Goal: Task Accomplishment & Management: Manage account settings

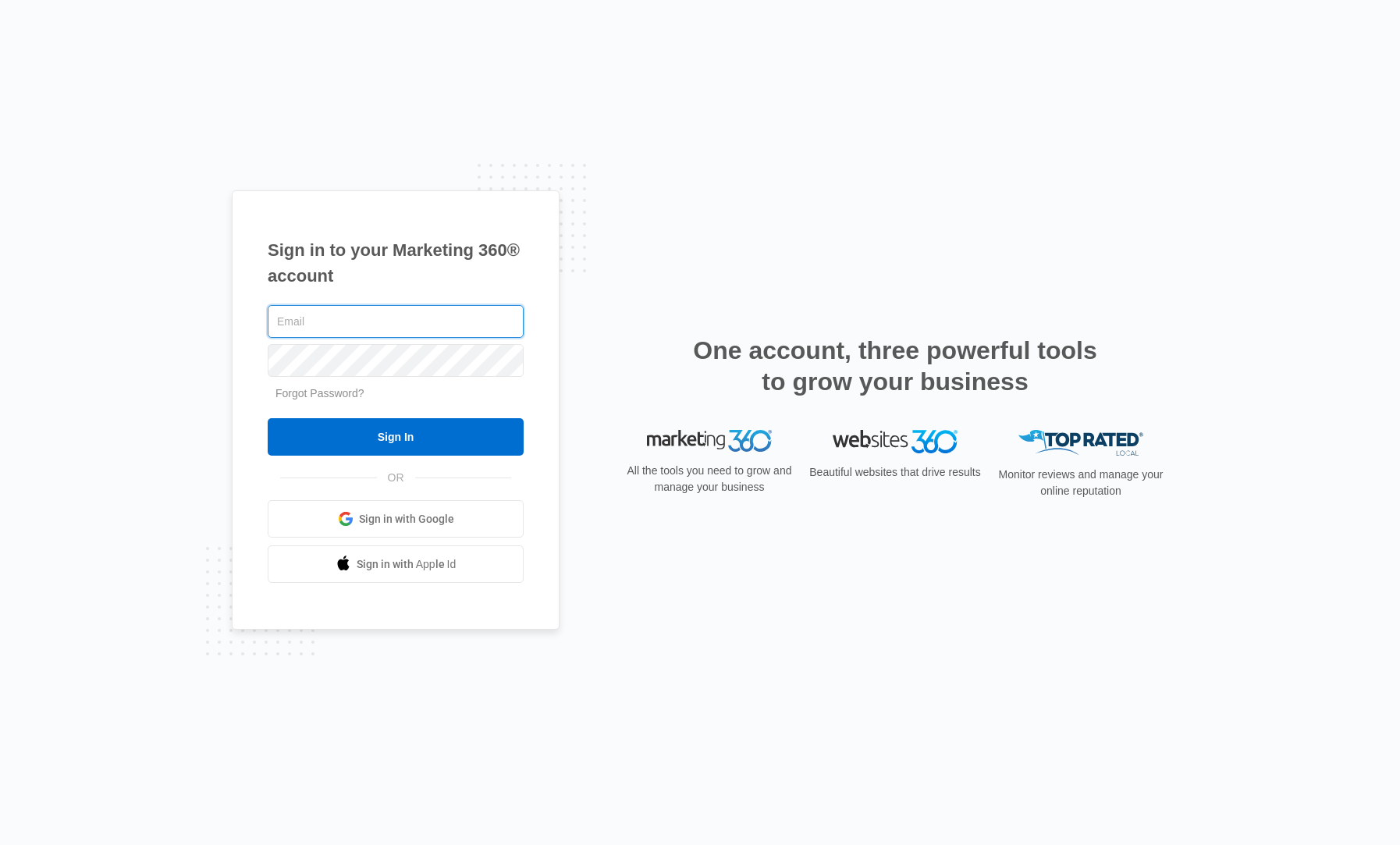
type input "[PERSON_NAME][EMAIL_ADDRESS][DOMAIN_NAME]"
click at [395, 437] on input "Sign In" at bounding box center [395, 436] width 256 height 37
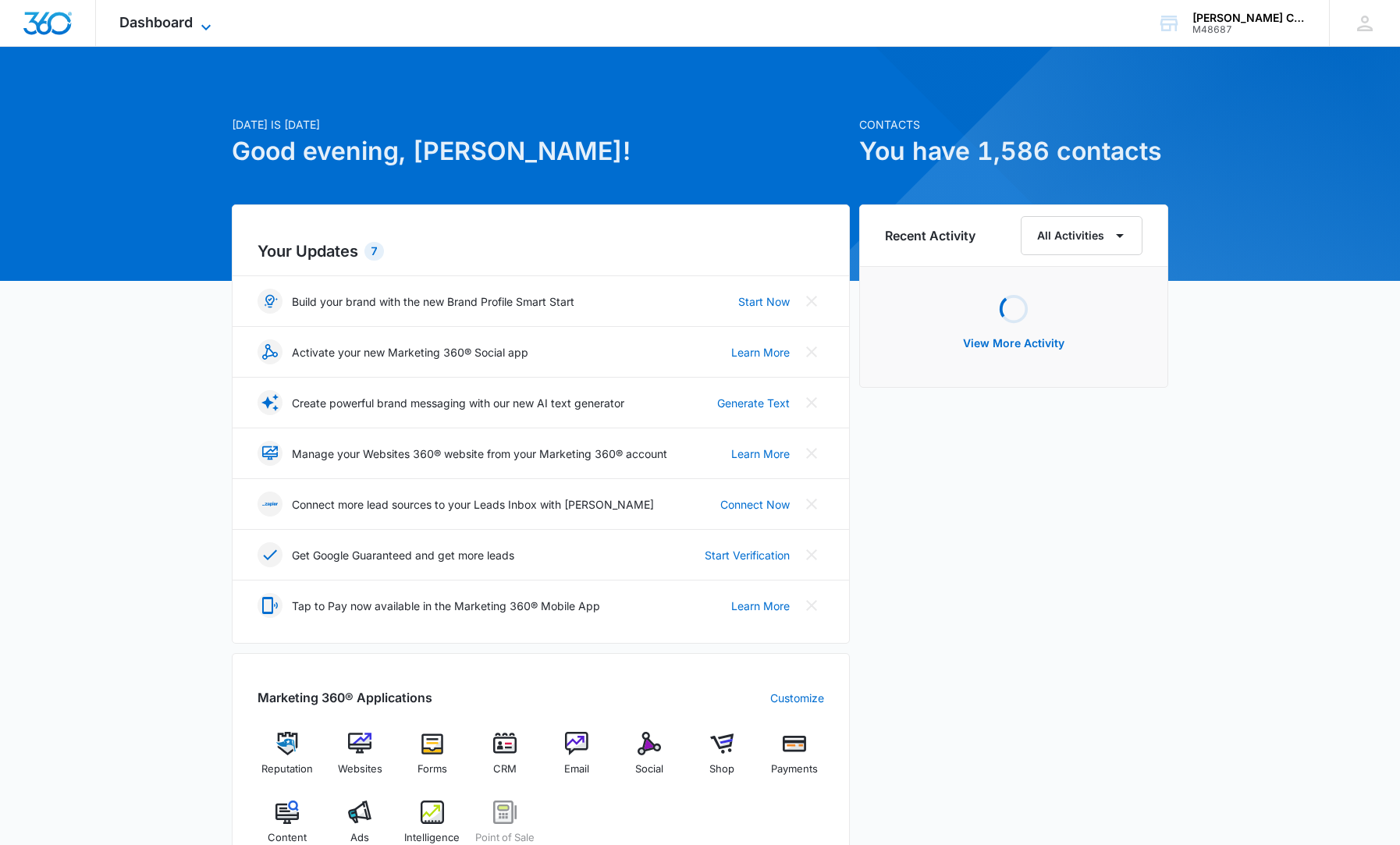
click at [181, 14] on span "Dashboard" at bounding box center [156, 22] width 73 height 17
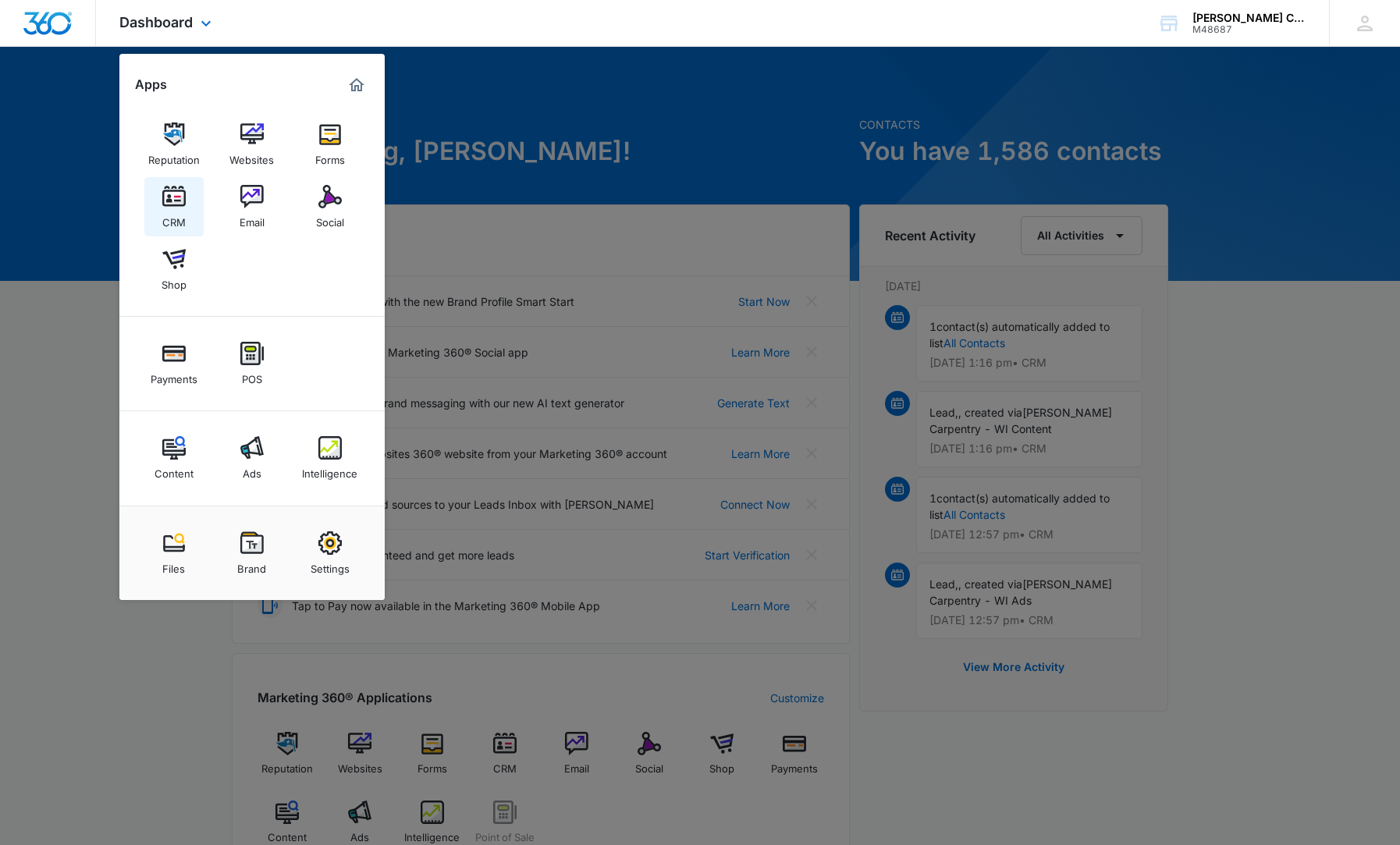
click at [187, 194] on link "CRM" at bounding box center [174, 206] width 59 height 59
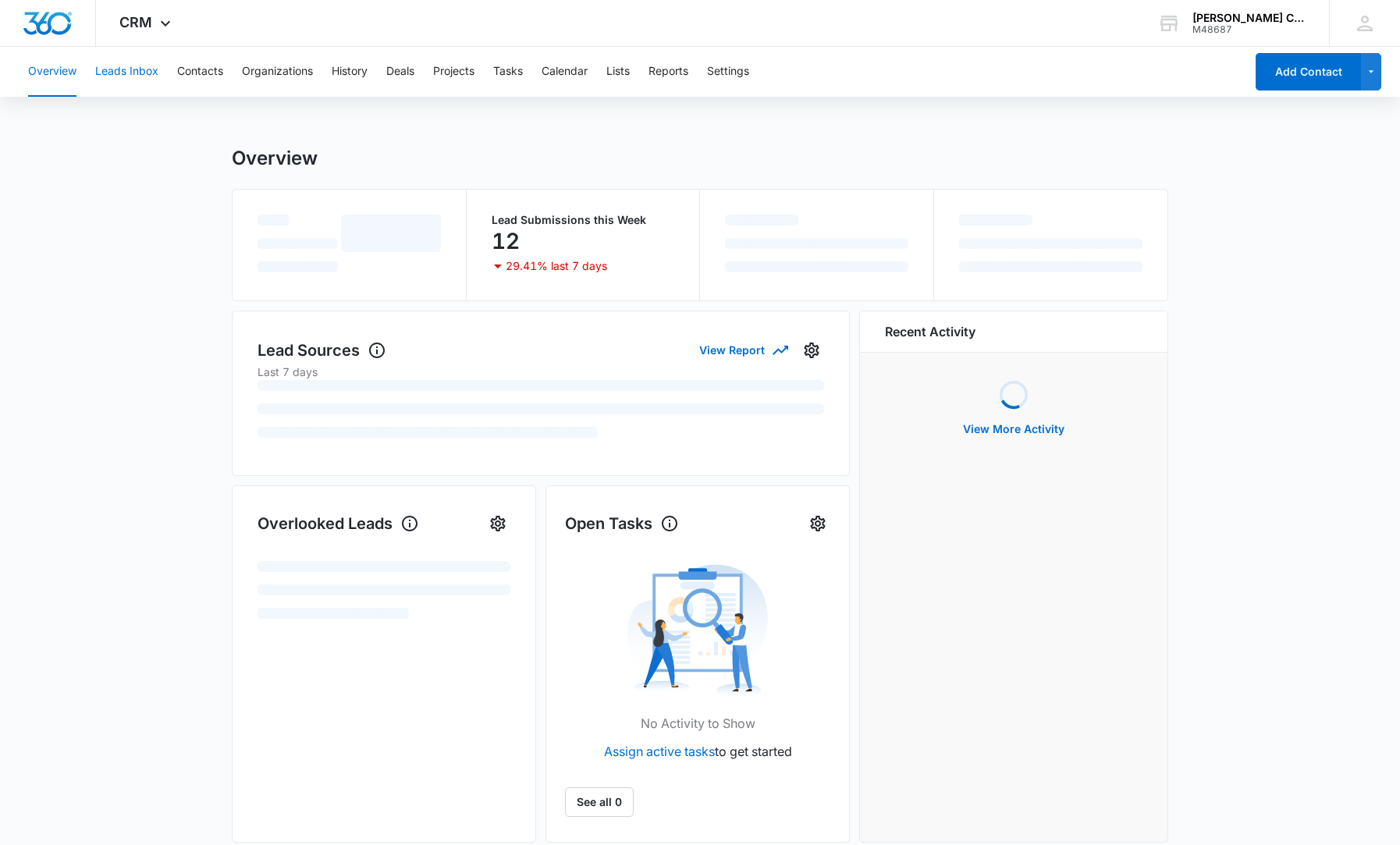
click at [126, 85] on button "Leads Inbox" at bounding box center [126, 71] width 64 height 50
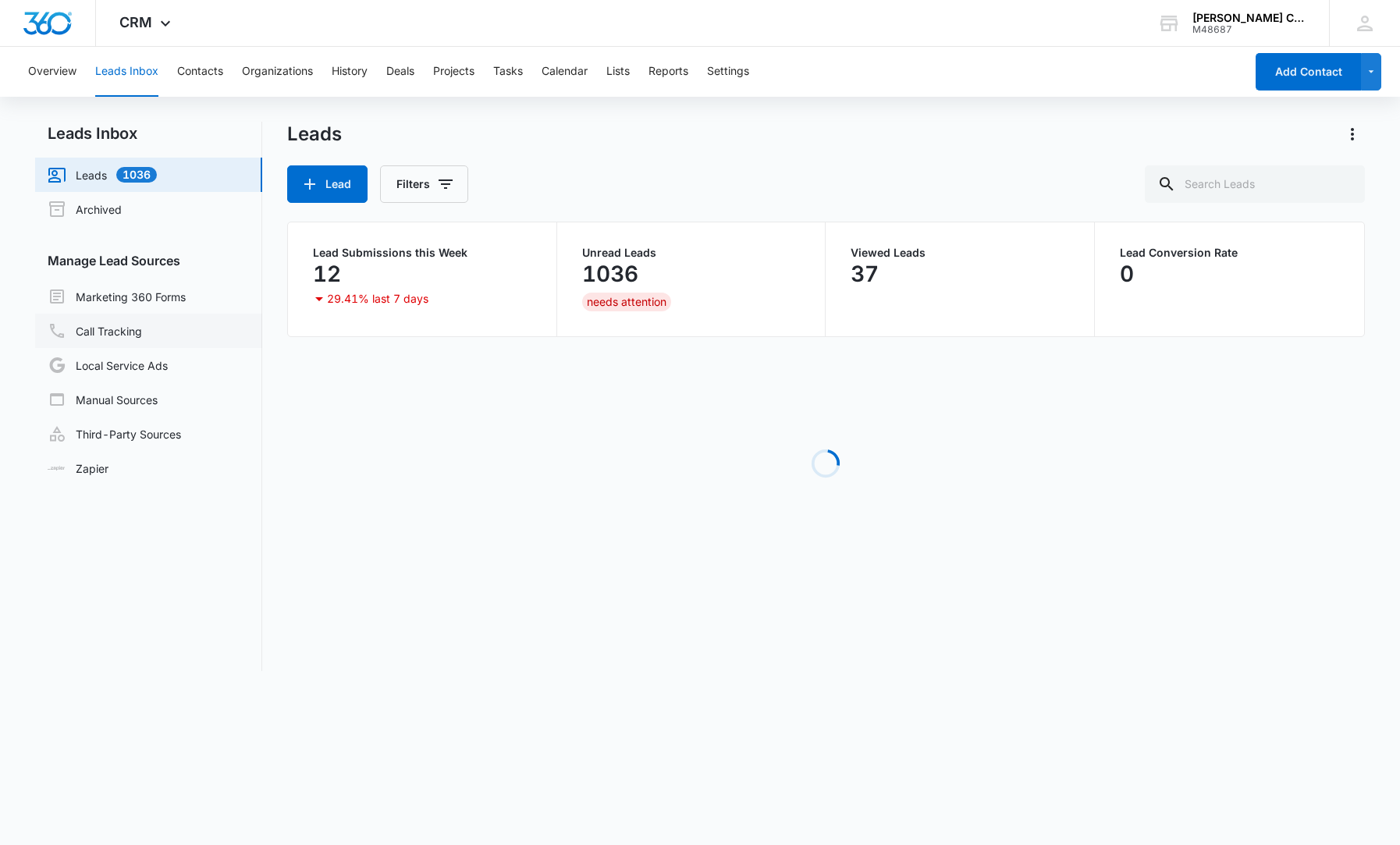
click at [119, 327] on link "Call Tracking" at bounding box center [95, 331] width 94 height 19
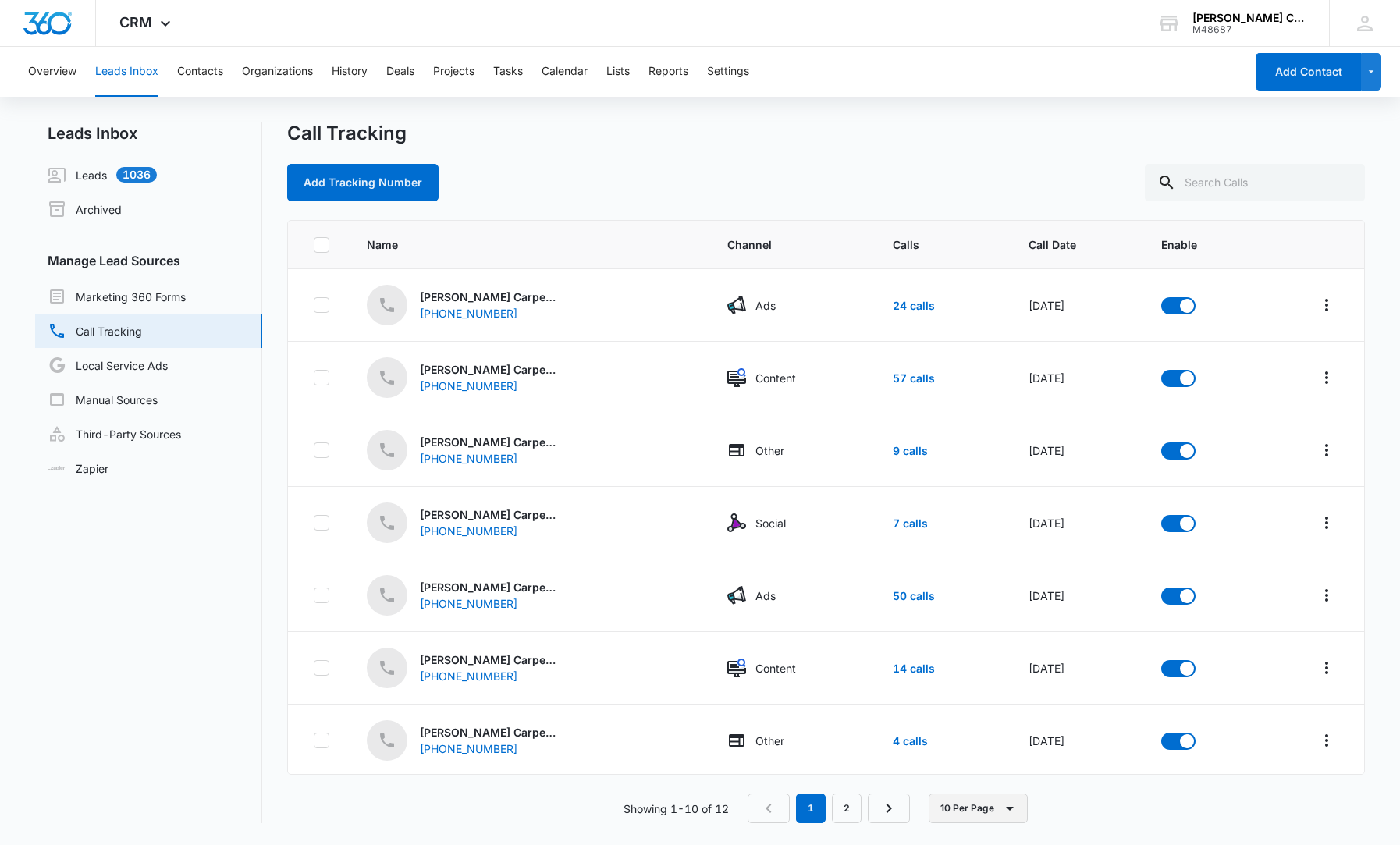
click at [1013, 804] on icon "button" at bounding box center [1010, 808] width 19 height 19
click at [960, 751] on button "50 Per Page" at bounding box center [991, 761] width 120 height 23
click at [900, 379] on link "57 calls" at bounding box center [913, 378] width 42 height 13
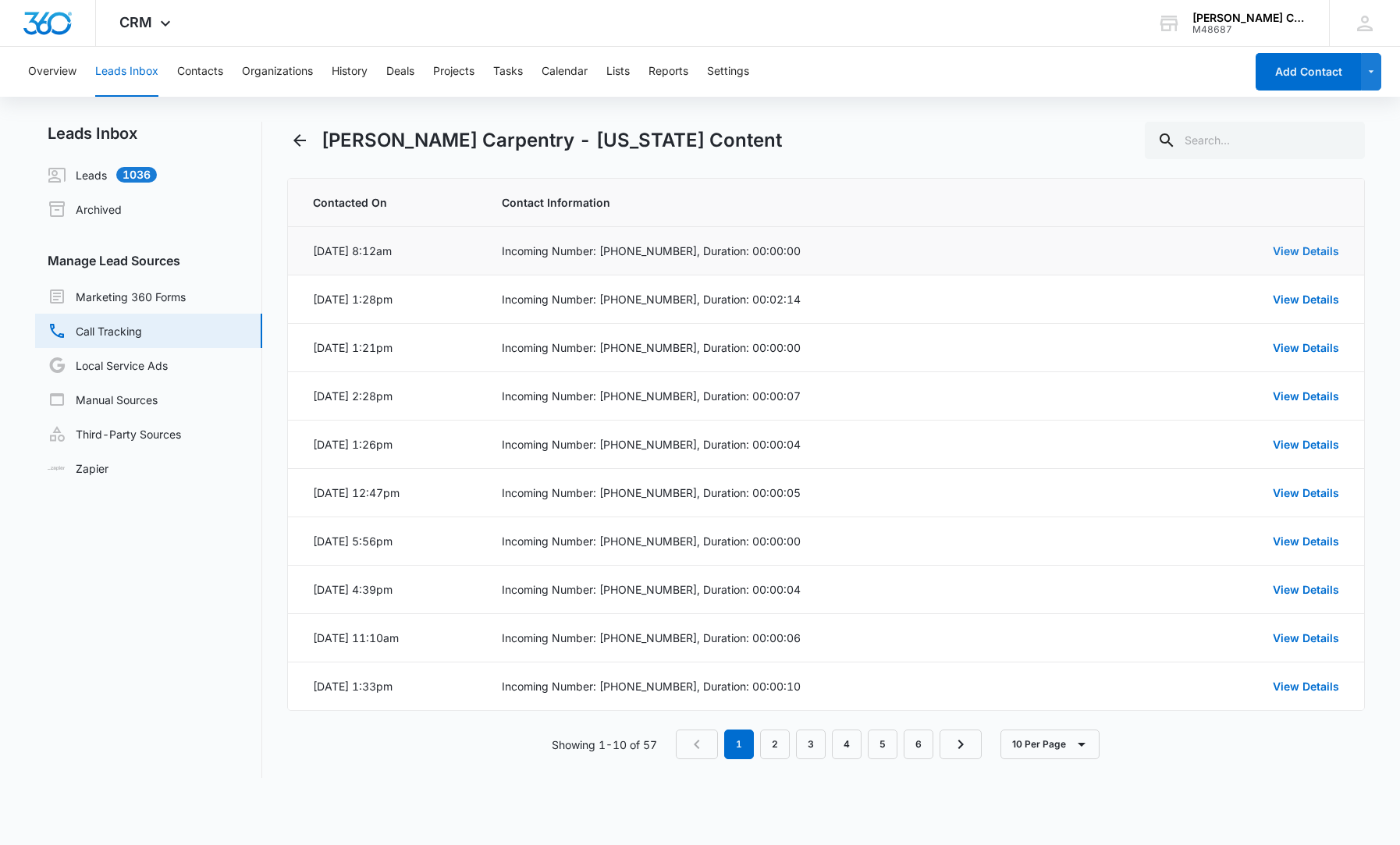
click at [1296, 248] on link "View Details" at bounding box center [1306, 251] width 66 height 13
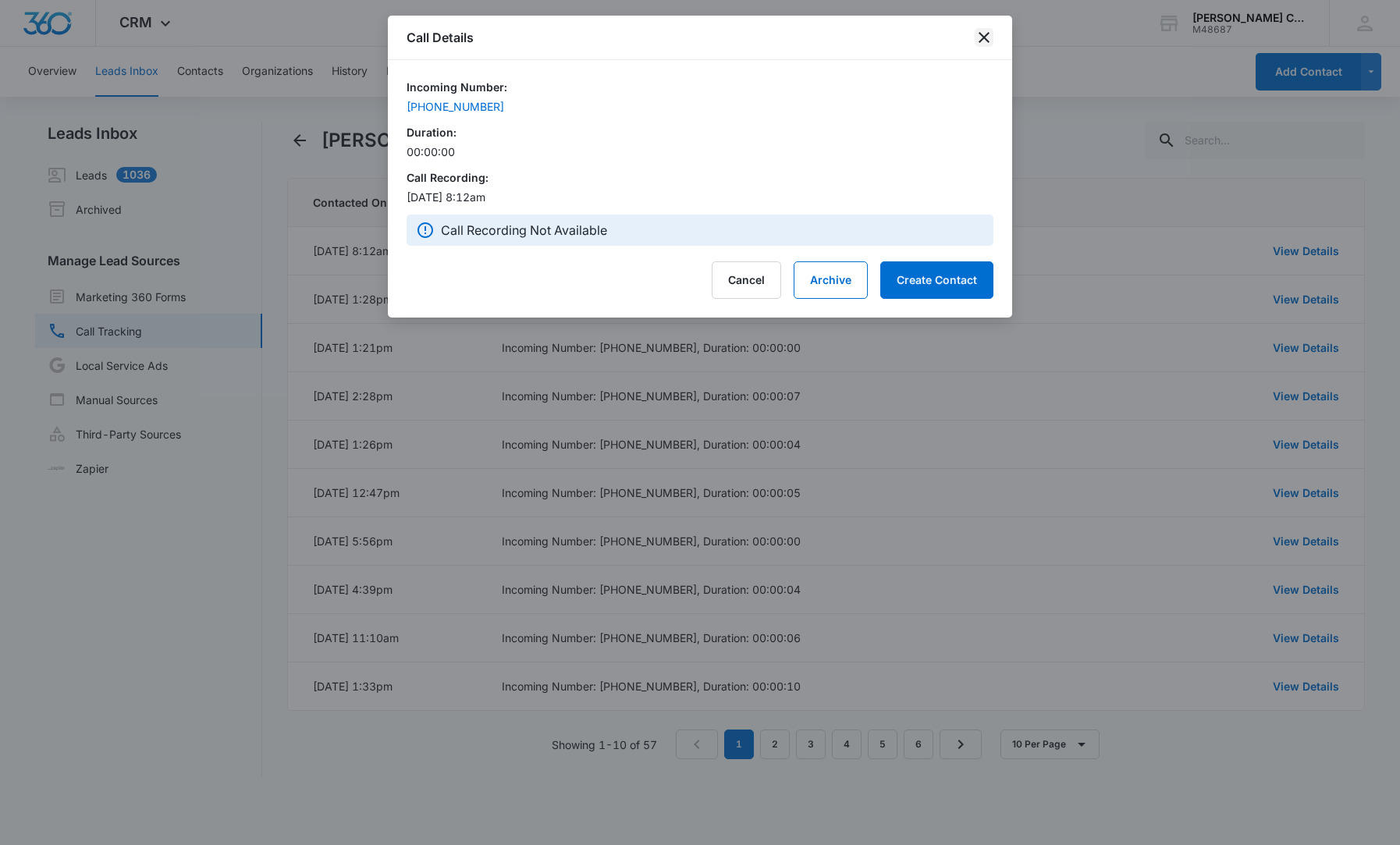
click at [982, 43] on icon "close" at bounding box center [985, 37] width 19 height 19
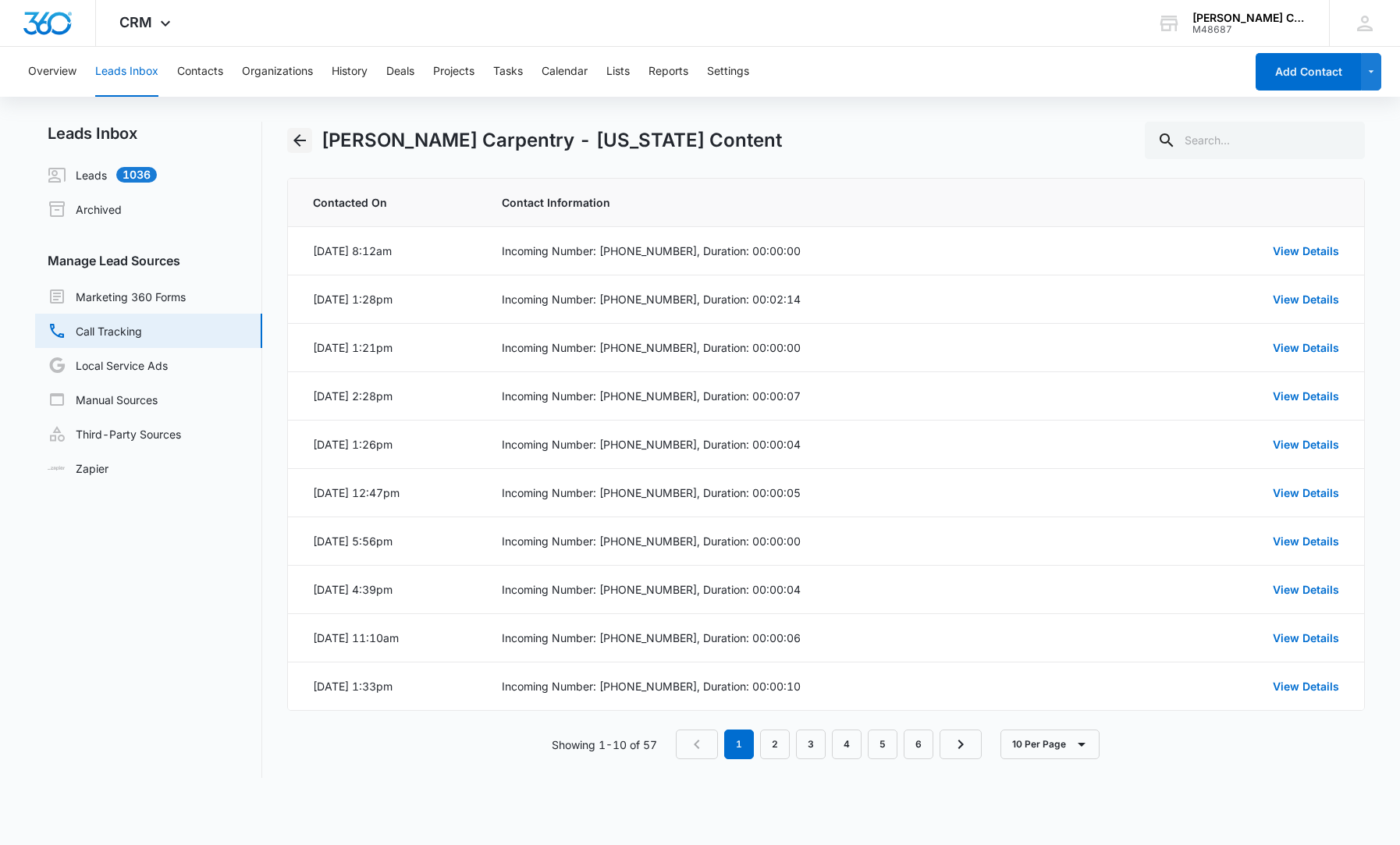
click at [305, 145] on icon "Back" at bounding box center [300, 141] width 19 height 19
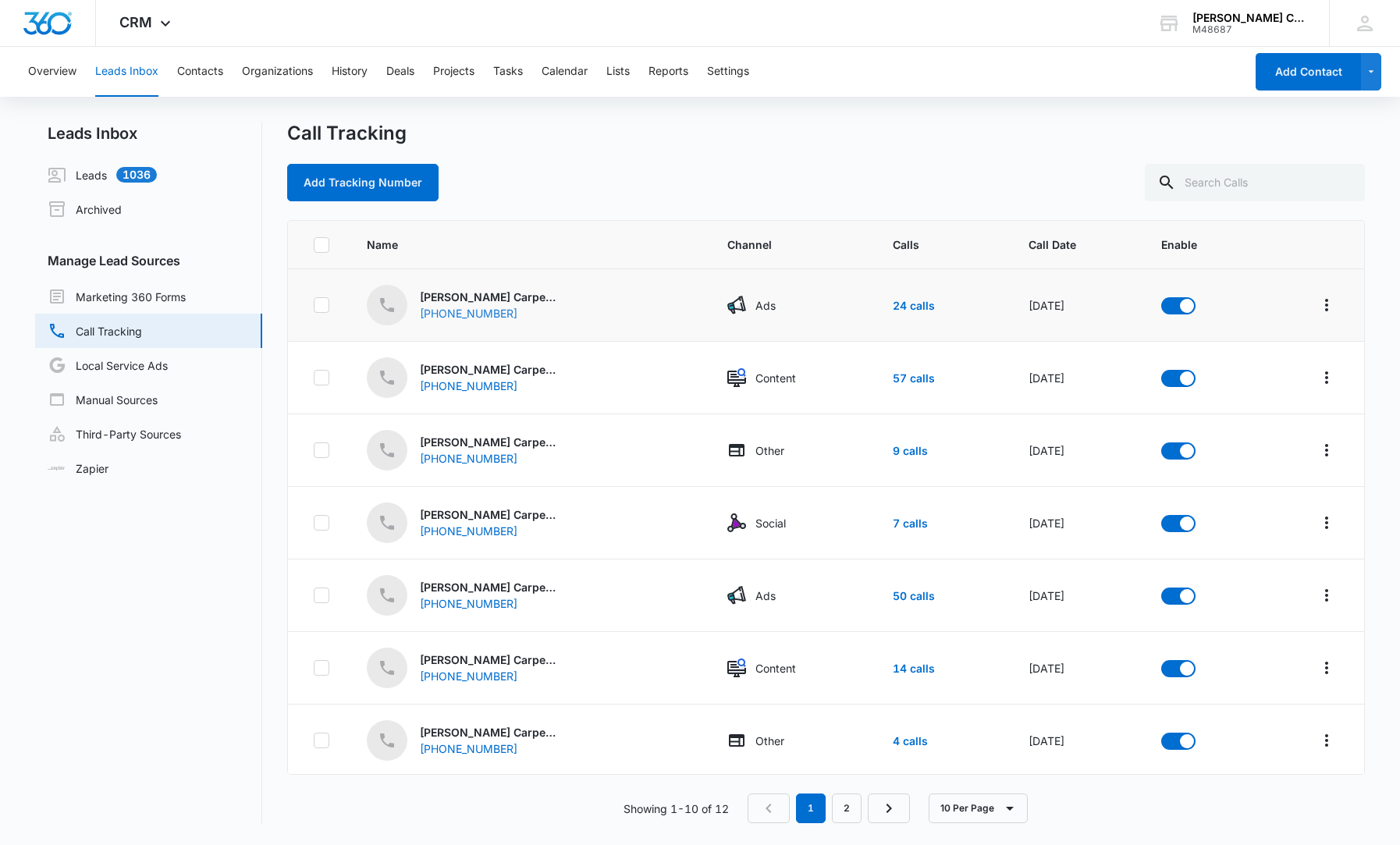
click at [505, 317] on div "[PHONE_NUMBER]" at bounding box center [481, 312] width 125 height 17
click at [1334, 309] on icon "Overflow Menu" at bounding box center [1327, 305] width 19 height 19
click at [1279, 355] on button "Rename" at bounding box center [1266, 348] width 145 height 23
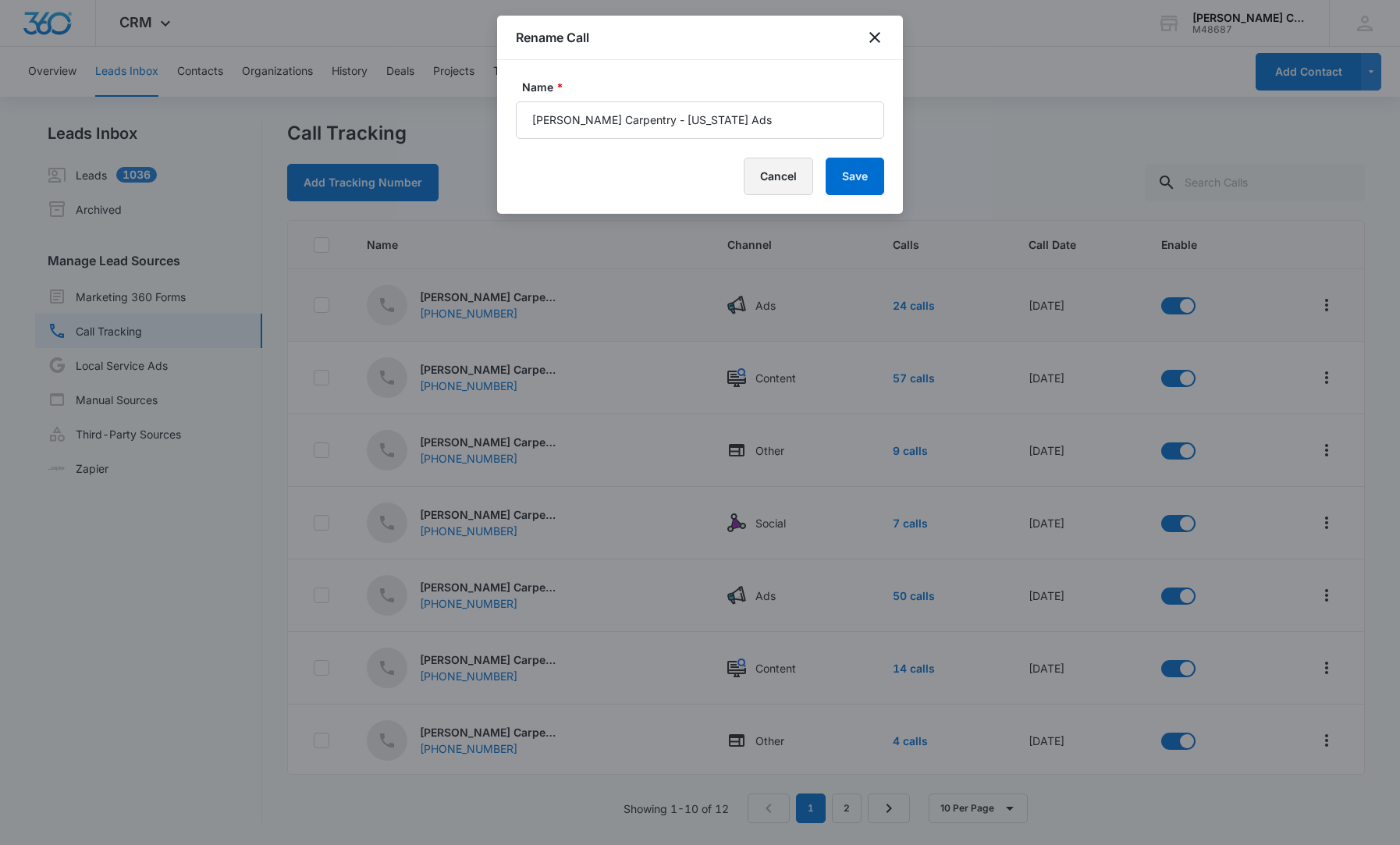
click at [794, 176] on button "Cancel" at bounding box center [778, 176] width 70 height 37
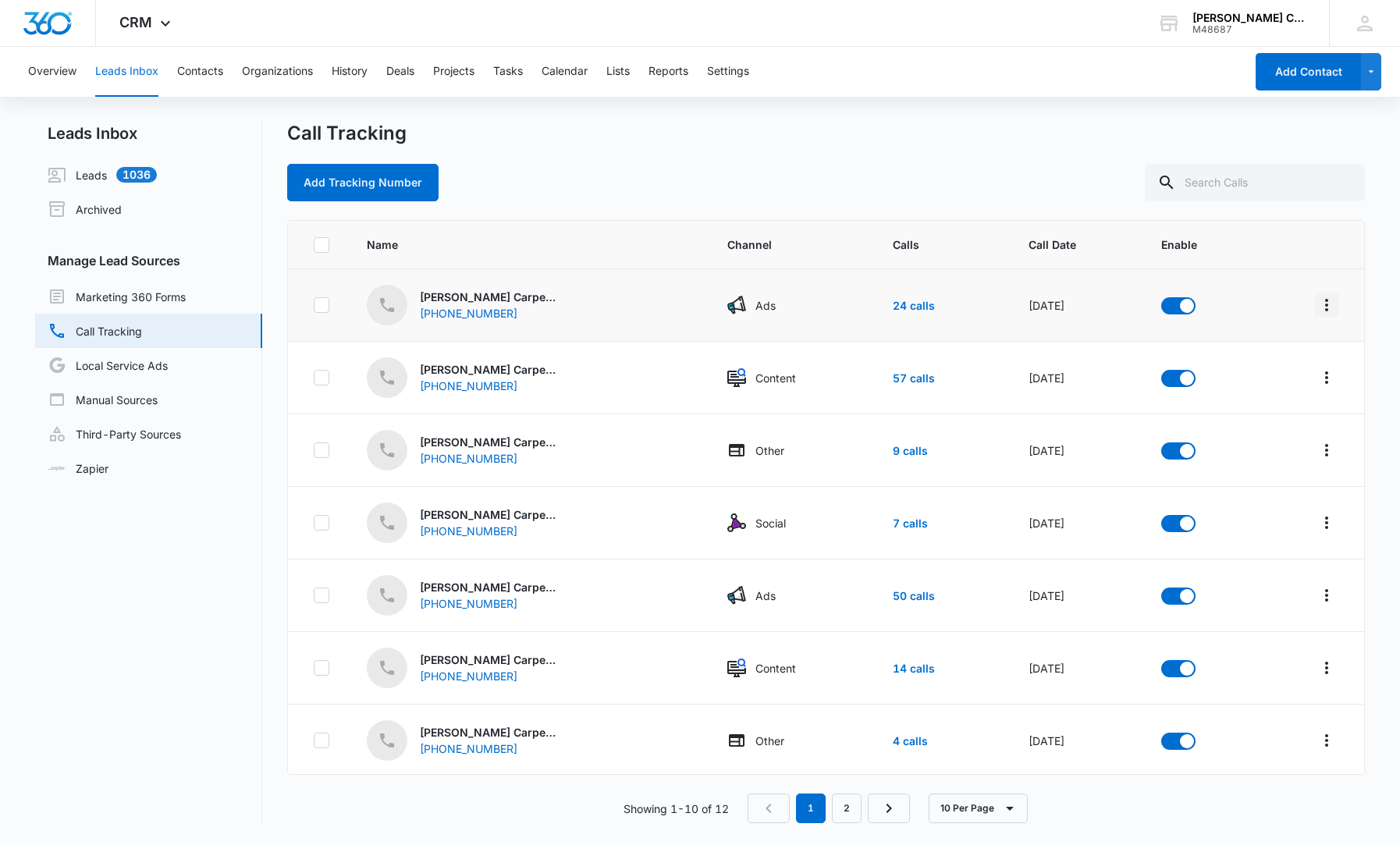
click at [1323, 311] on icon "Overflow Menu" at bounding box center [1327, 305] width 19 height 19
click at [1264, 373] on div "Field Mapping" at bounding box center [1256, 372] width 88 height 11
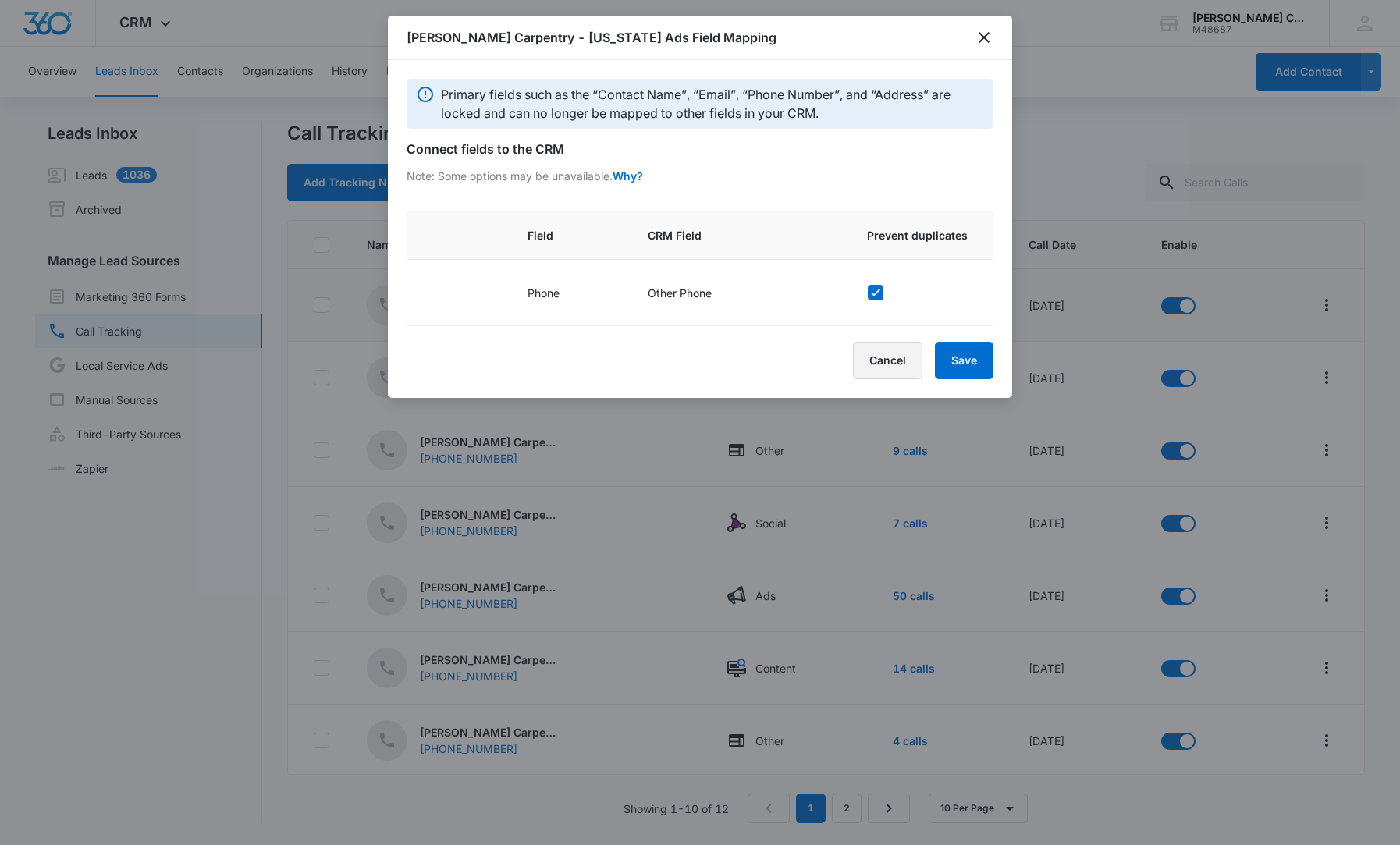
click at [886, 360] on button "Cancel" at bounding box center [888, 360] width 70 height 37
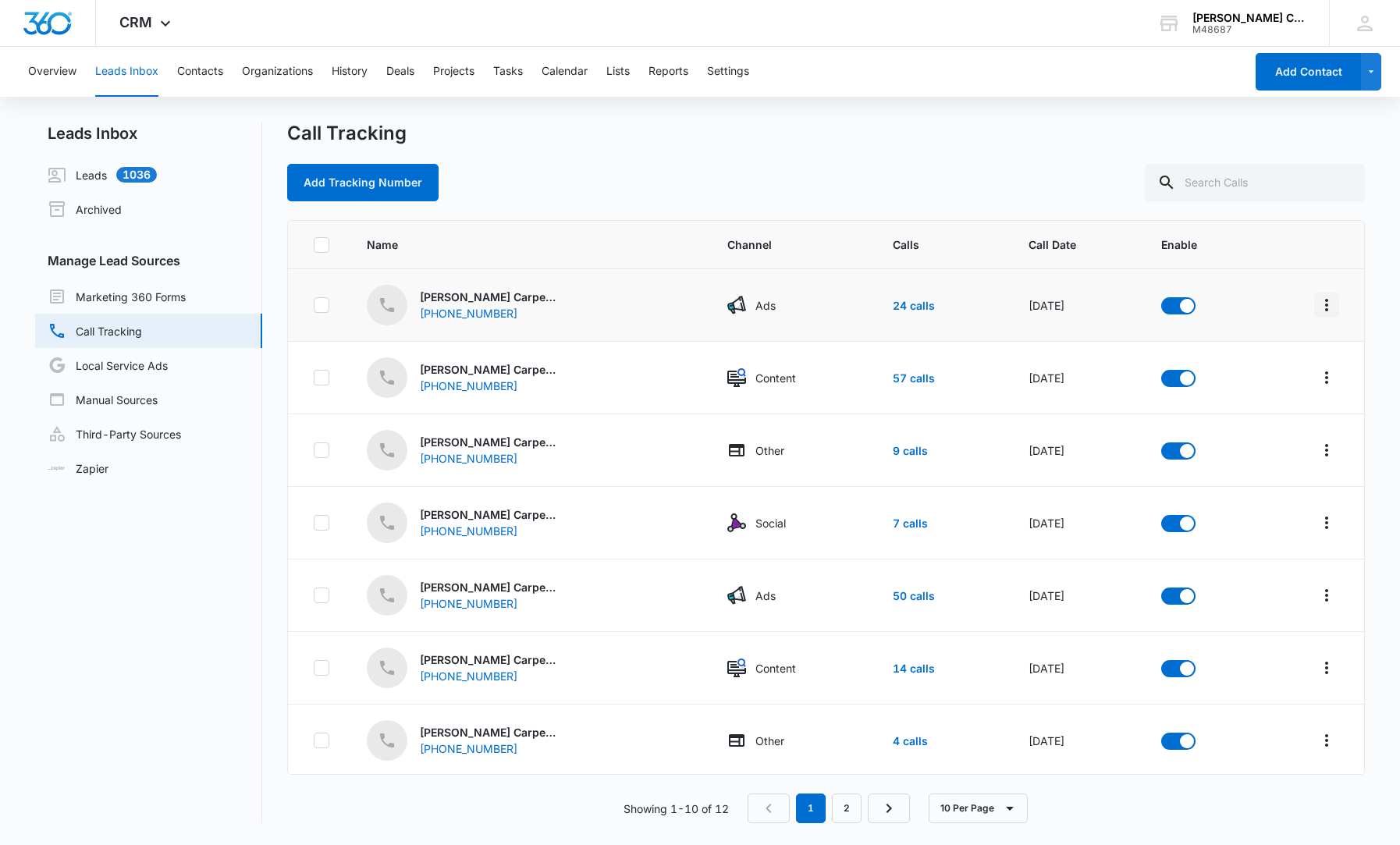
click at [1322, 315] on button "Overflow Menu" at bounding box center [1327, 305] width 25 height 25
click at [1258, 401] on div "Submission Rules" at bounding box center [1256, 395] width 88 height 11
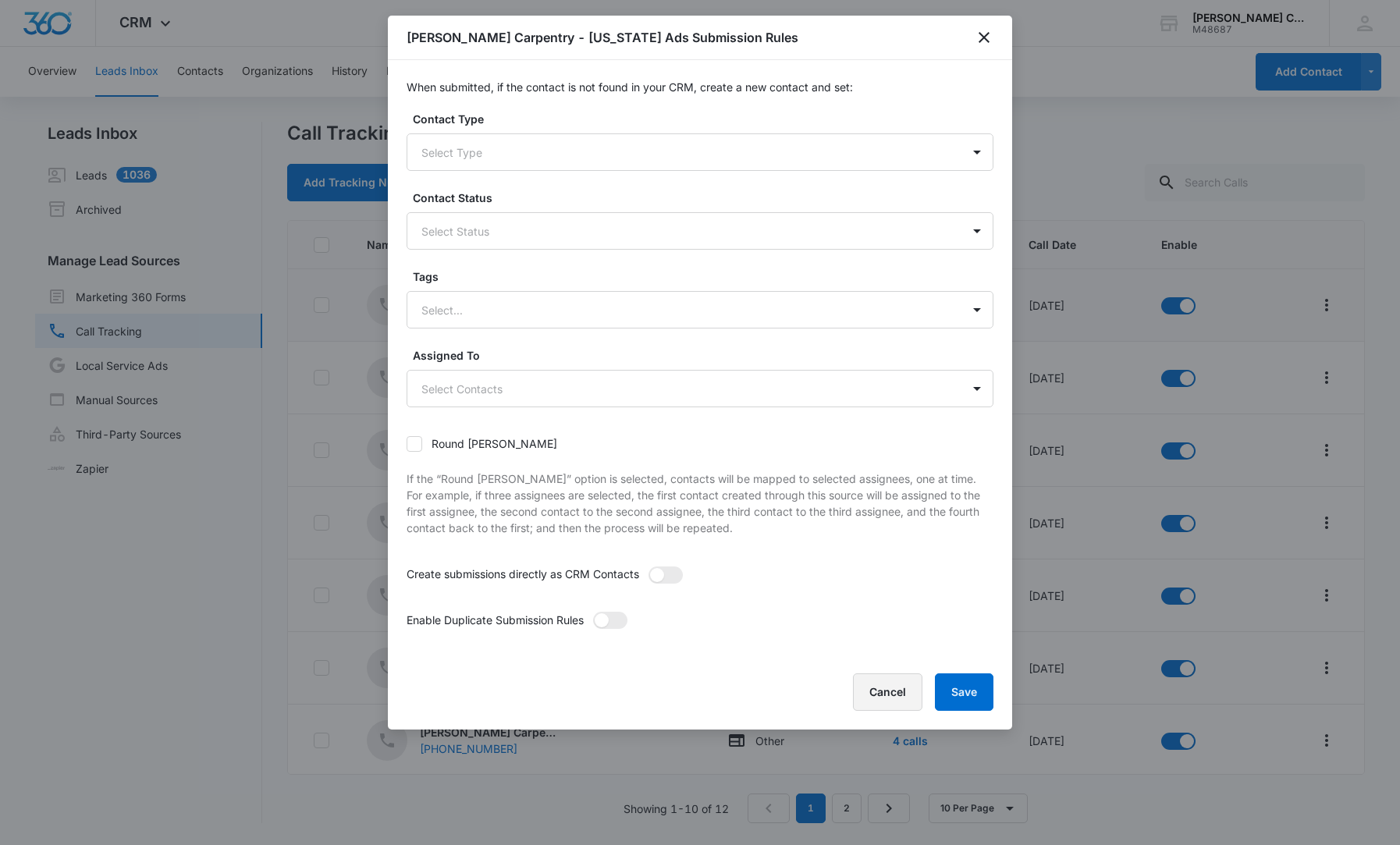
click at [889, 694] on button "Cancel" at bounding box center [888, 692] width 70 height 37
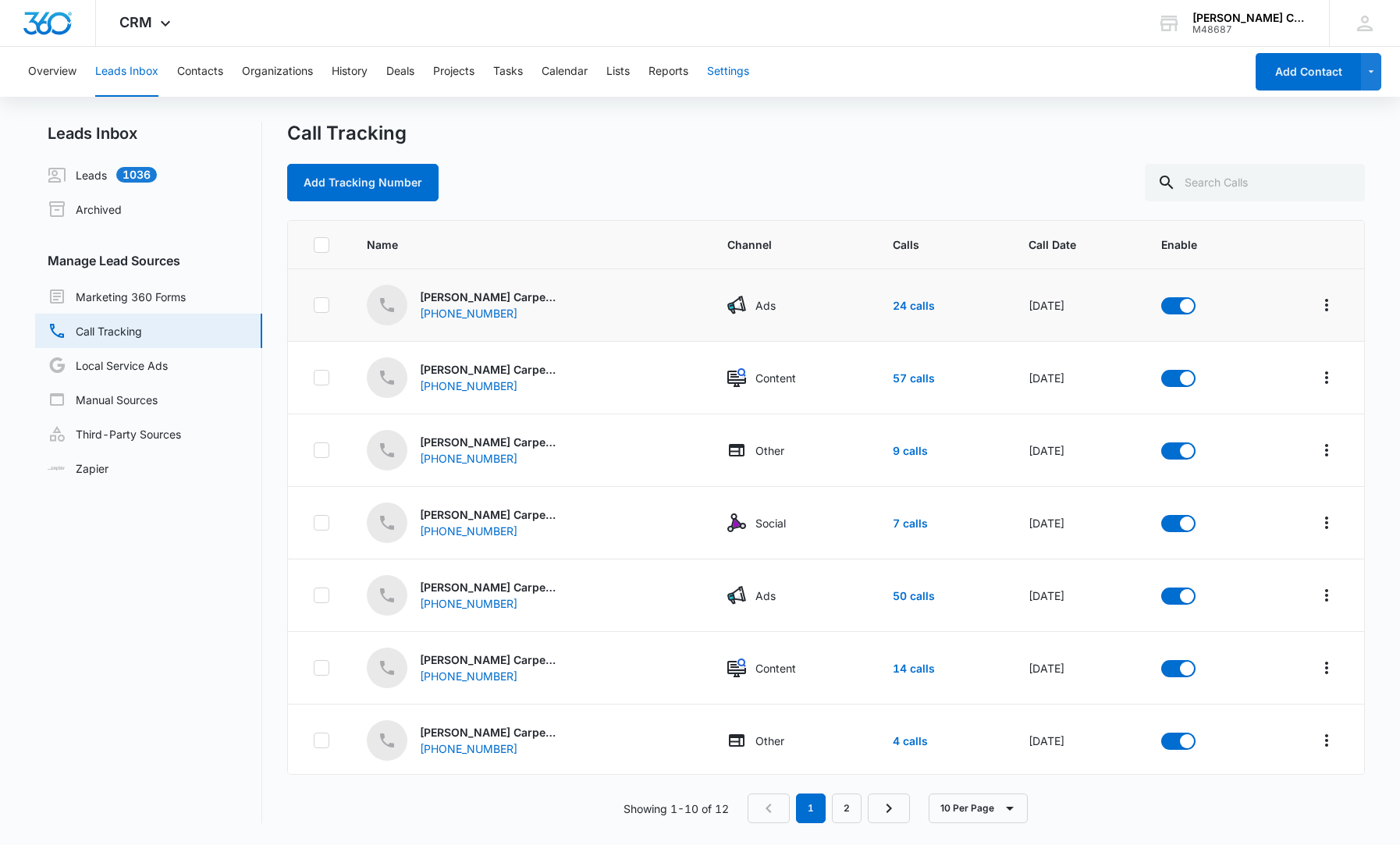
click at [722, 72] on button "Settings" at bounding box center [728, 71] width 42 height 50
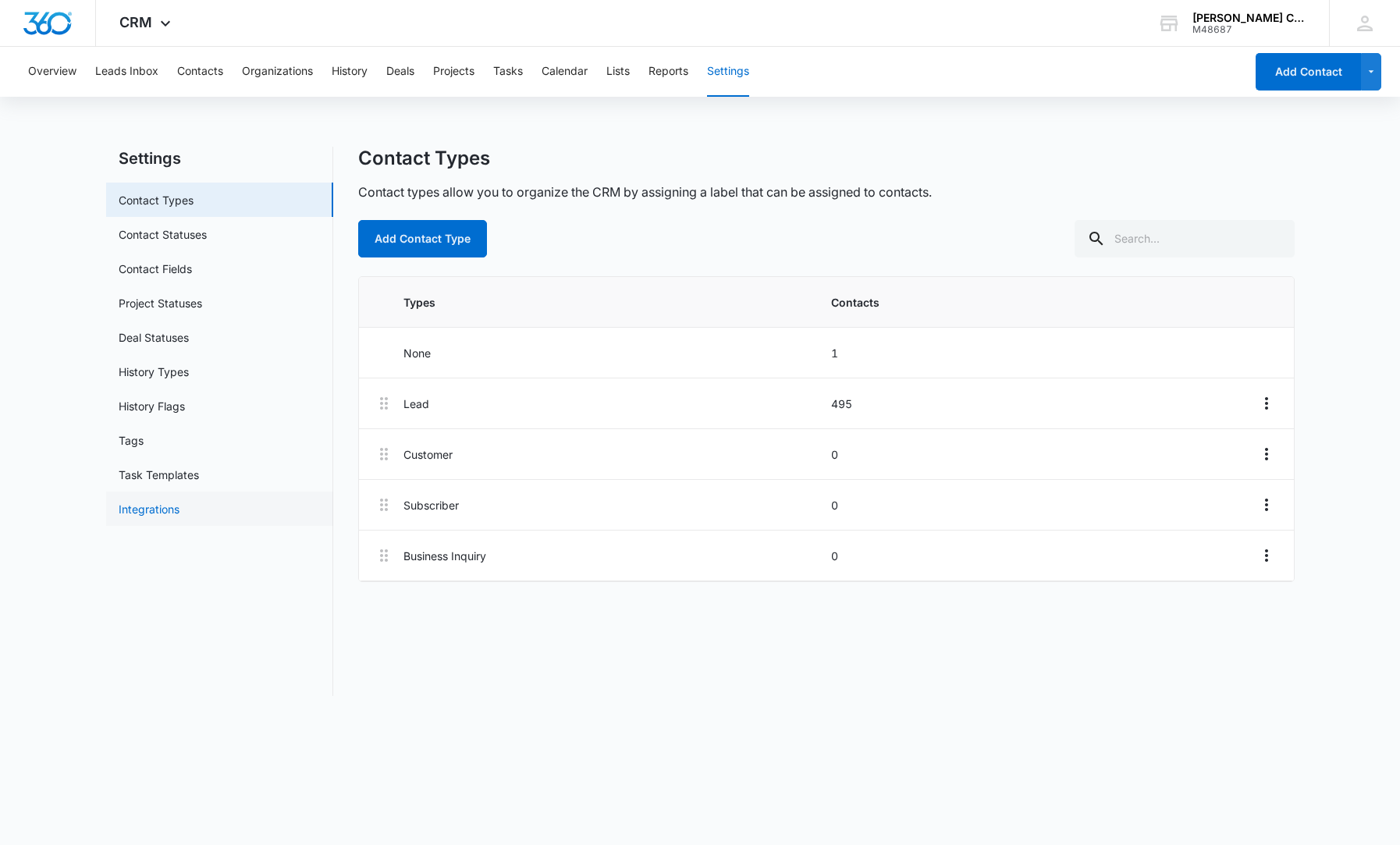
click at [178, 510] on link "Integrations" at bounding box center [149, 508] width 61 height 17
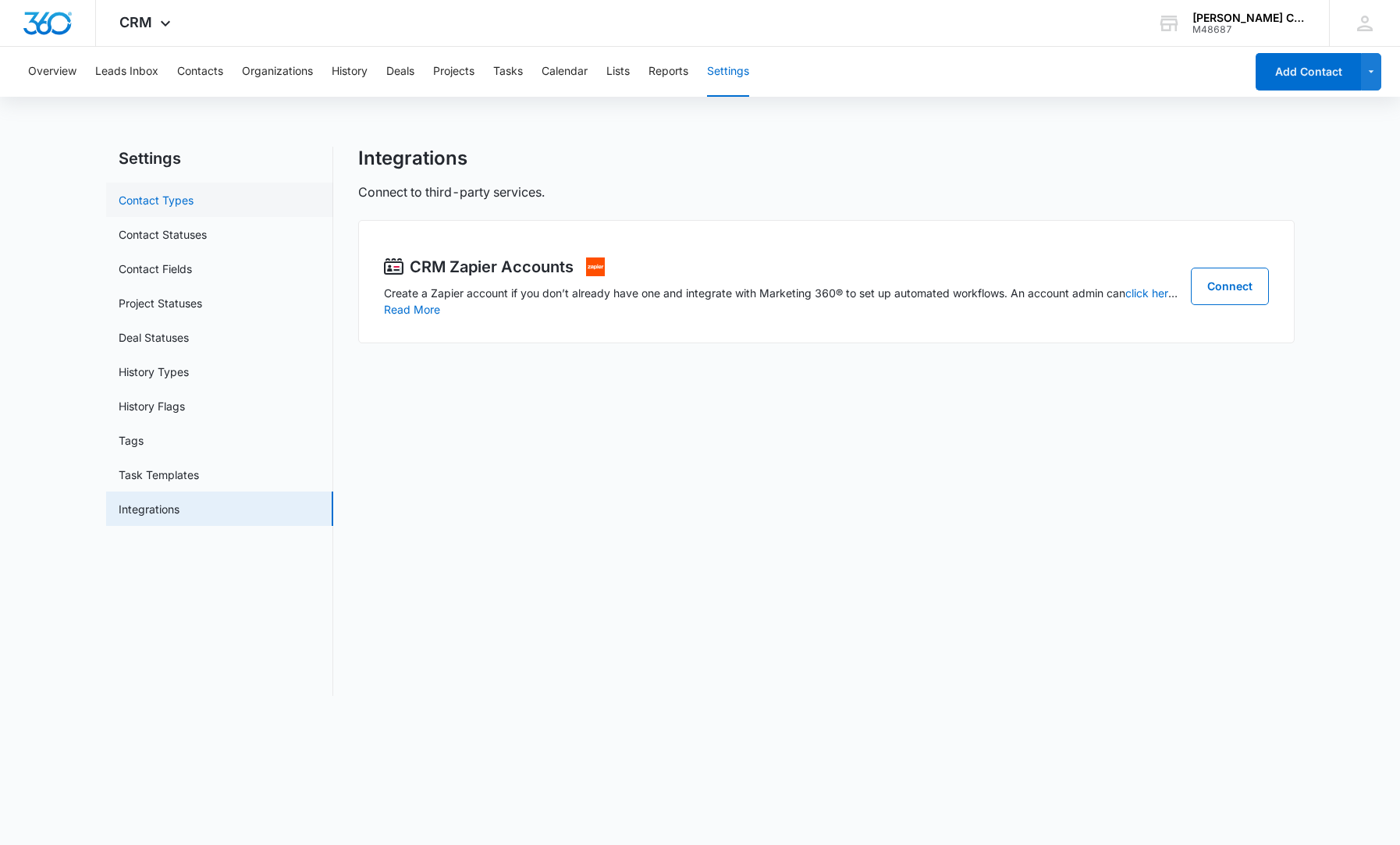
click at [171, 206] on link "Contact Types" at bounding box center [156, 200] width 75 height 17
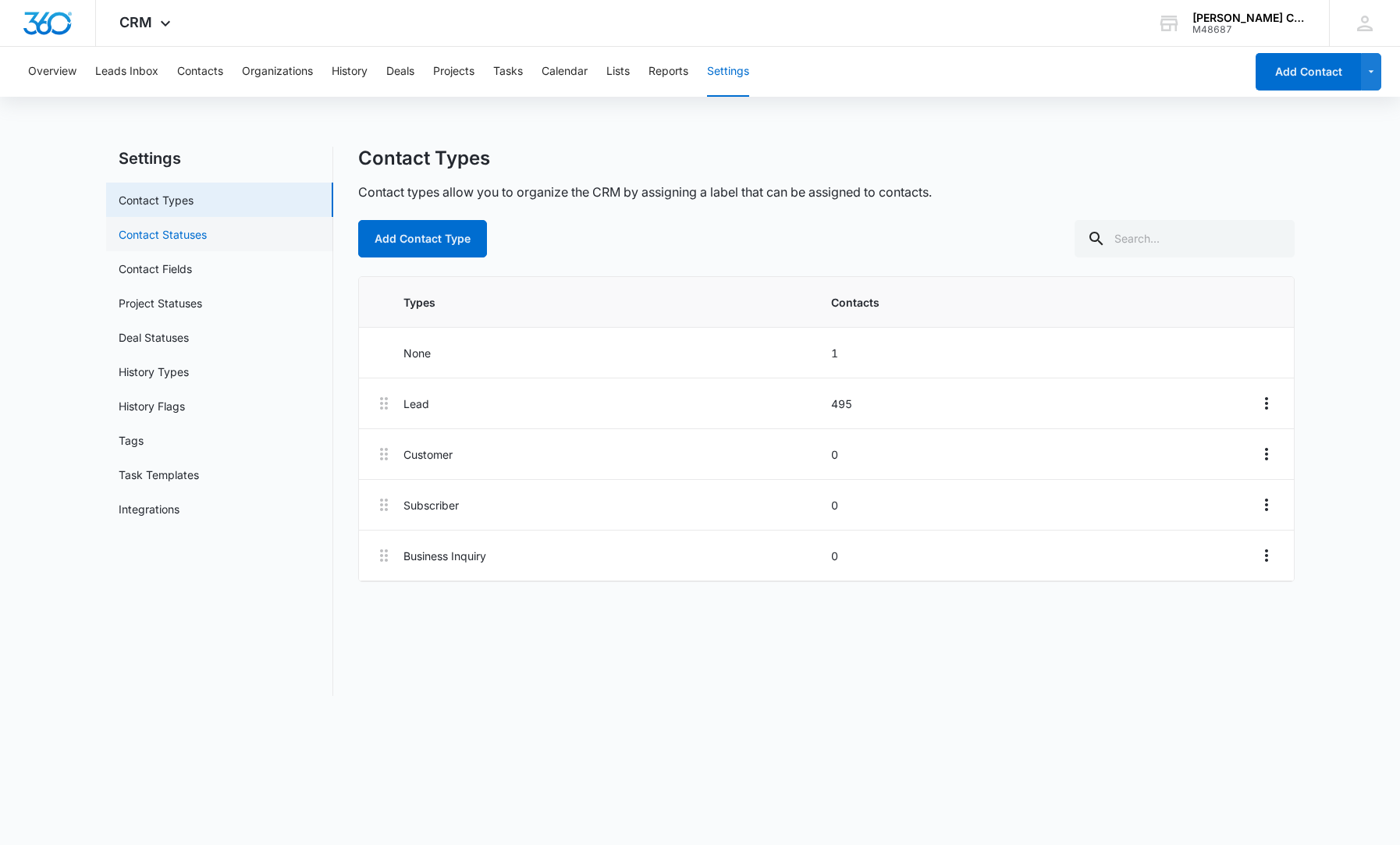
click at [172, 238] on link "Contact Statuses" at bounding box center [162, 234] width 88 height 17
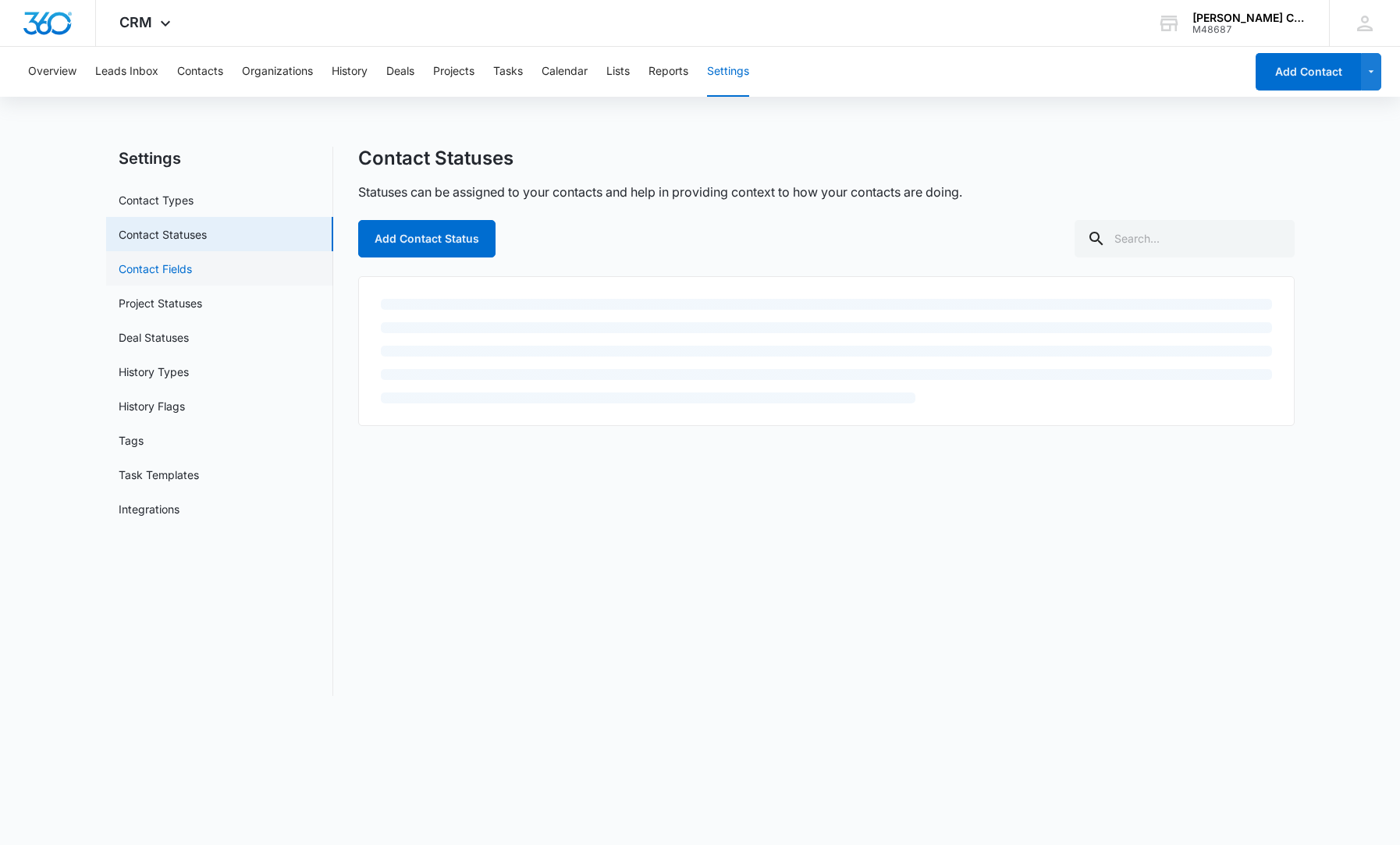
click at [186, 272] on link "Contact Fields" at bounding box center [155, 268] width 73 height 17
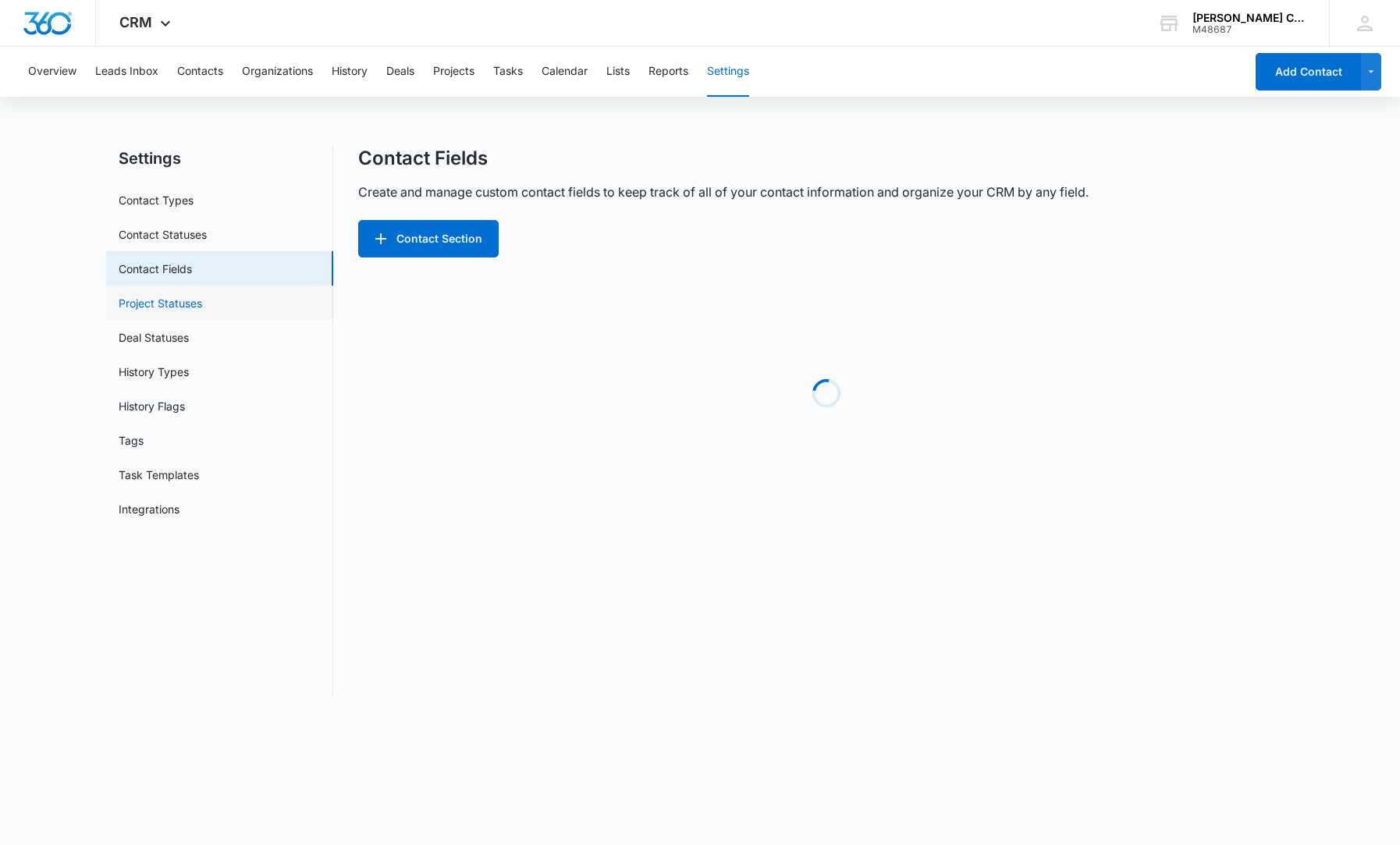
click at [187, 297] on link "Project Statuses" at bounding box center [160, 303] width 84 height 17
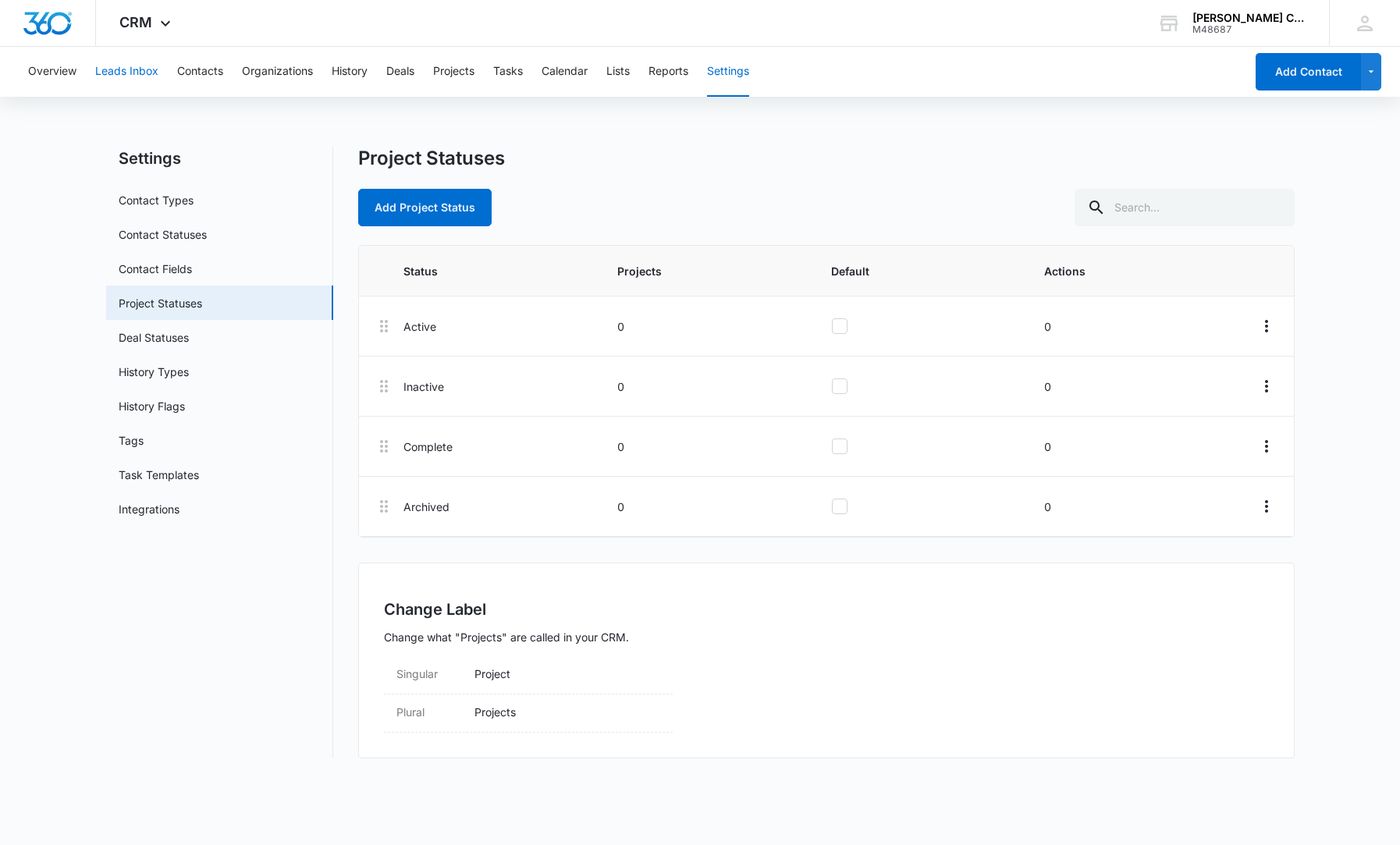
click at [143, 78] on button "Leads Inbox" at bounding box center [126, 71] width 64 height 50
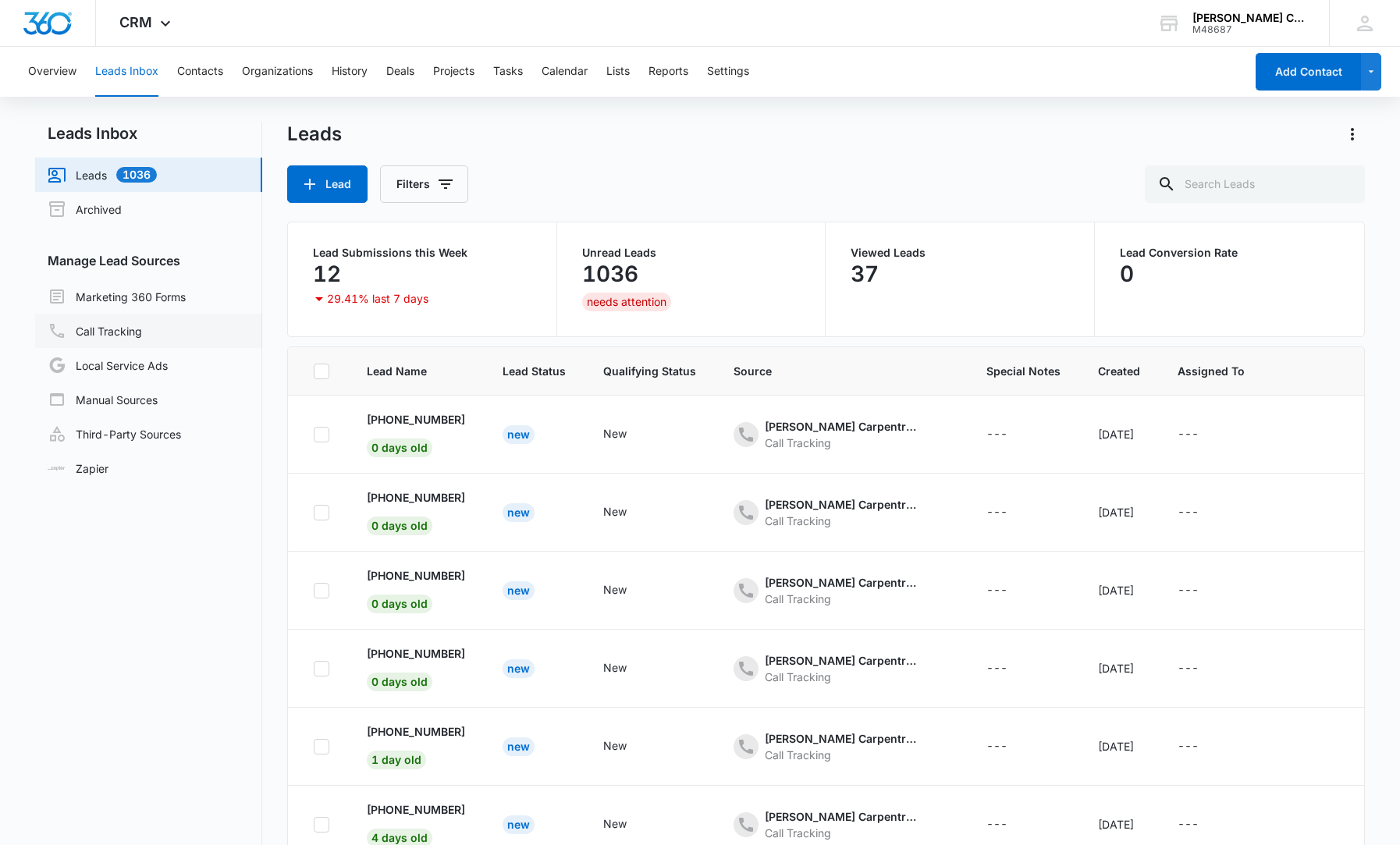
click at [131, 325] on link "Call Tracking" at bounding box center [95, 331] width 94 height 19
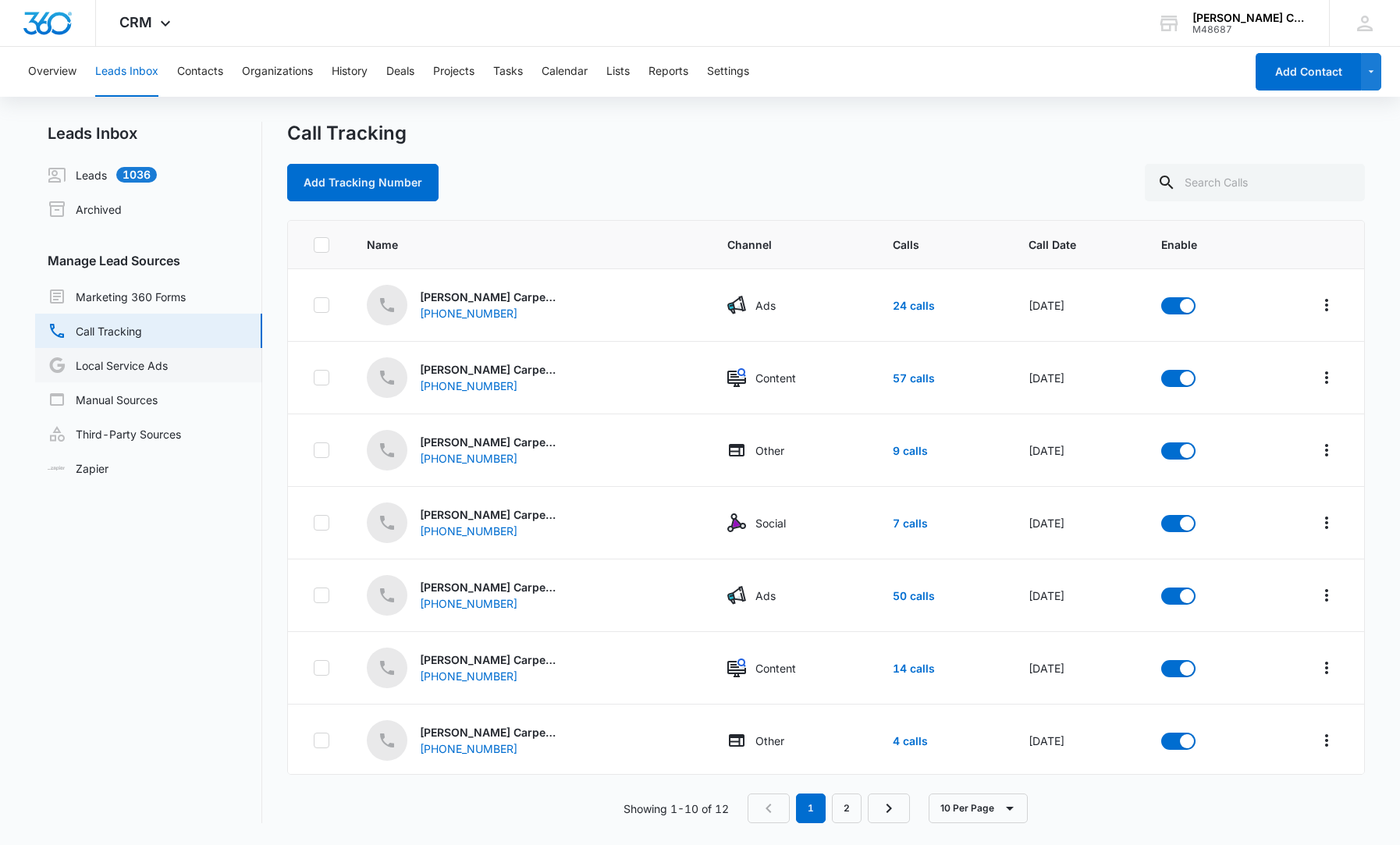
click at [136, 368] on link "Local Service Ads" at bounding box center [108, 365] width 120 height 19
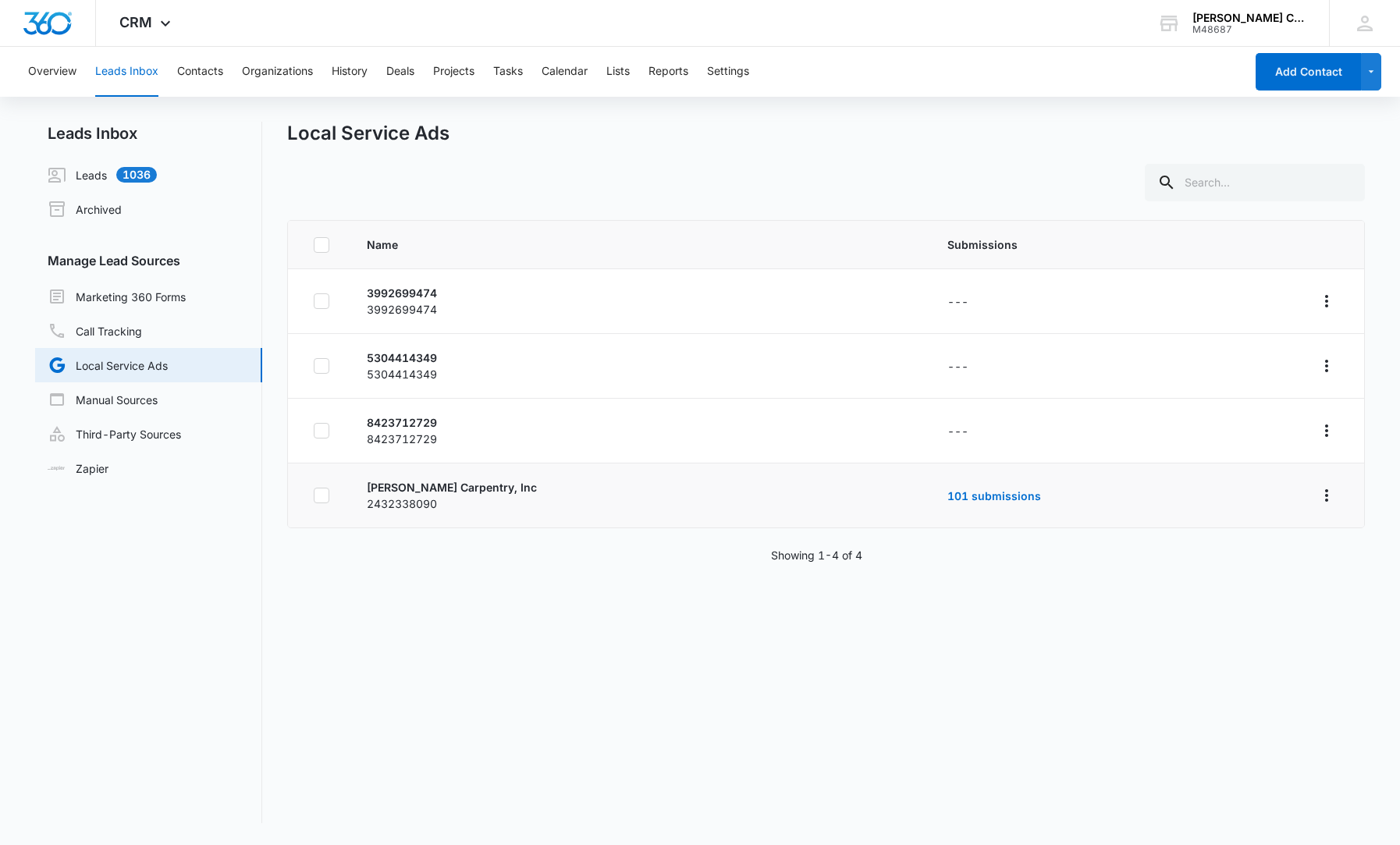
click at [318, 498] on icon at bounding box center [321, 495] width 14 height 14
click at [313, 496] on input "checkbox" at bounding box center [313, 495] width 1 height 1
checkbox input "true"
click at [467, 487] on p "[PERSON_NAME] Carpentry, Inc" at bounding box center [638, 486] width 543 height 17
click at [330, 176] on button "Actions" at bounding box center [335, 182] width 96 height 37
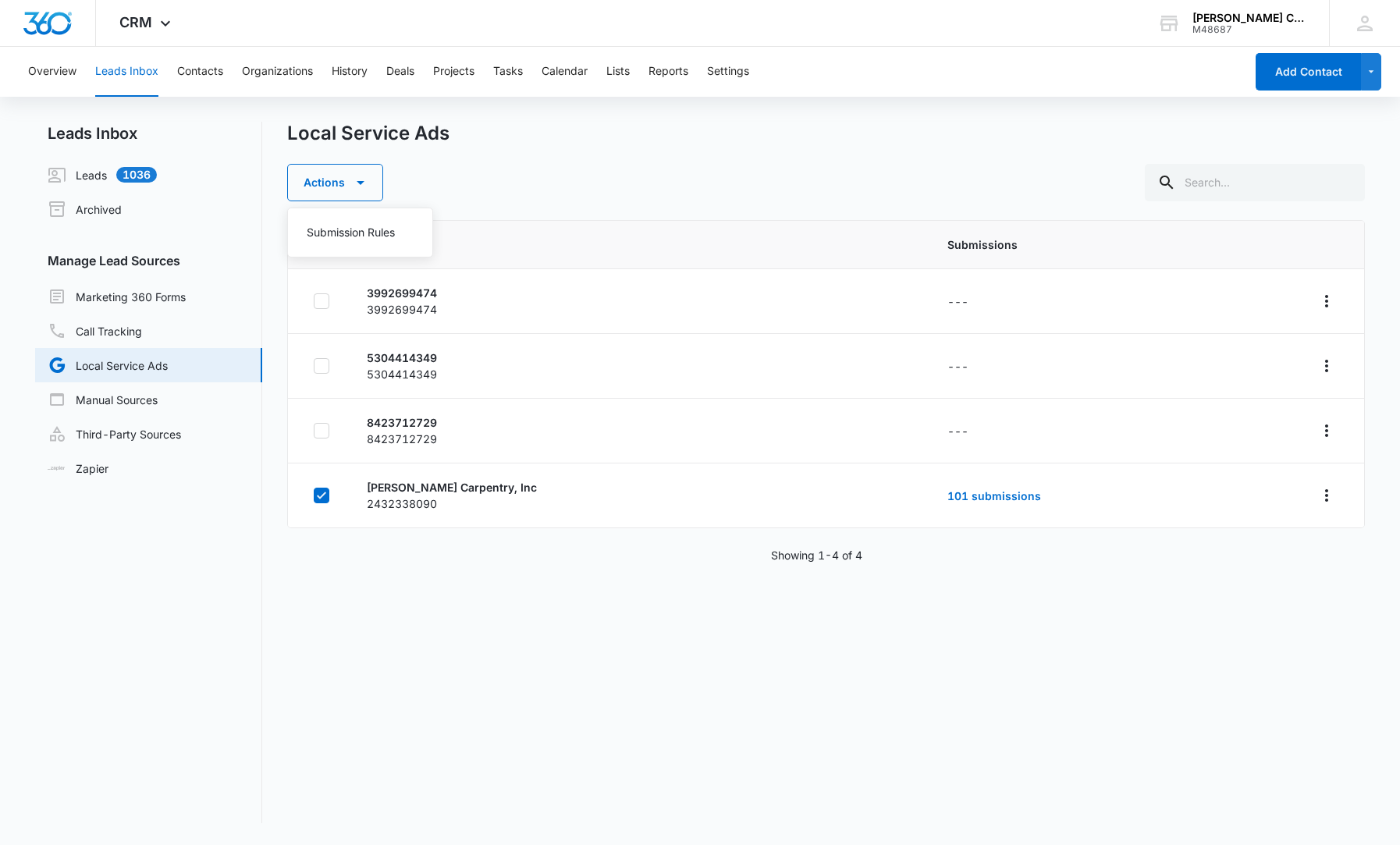
click at [486, 147] on div "Local Service Ads Actions Submission Rules" at bounding box center [826, 161] width 1078 height 79
click at [1323, 499] on icon "Overflow Menu" at bounding box center [1327, 495] width 19 height 19
click at [1035, 591] on div "Name Submissions 3992699474 3992699474 --- 5304414349 5304414349 --- 8423712729…" at bounding box center [826, 521] width 1078 height 603
click at [111, 400] on link "Manual Sources" at bounding box center [103, 399] width 110 height 19
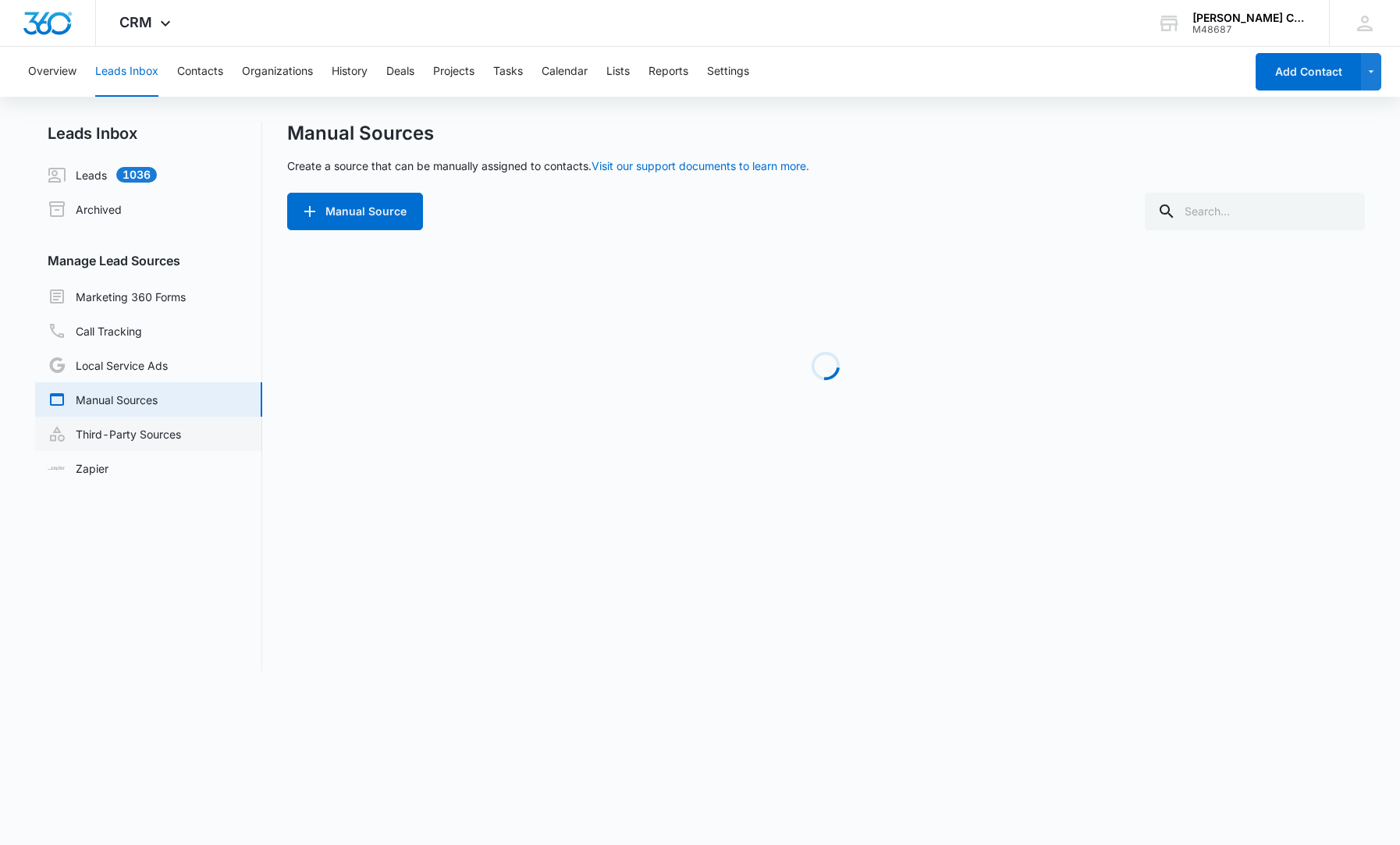
click at [116, 427] on link "Third-Party Sources" at bounding box center [114, 434] width 133 height 19
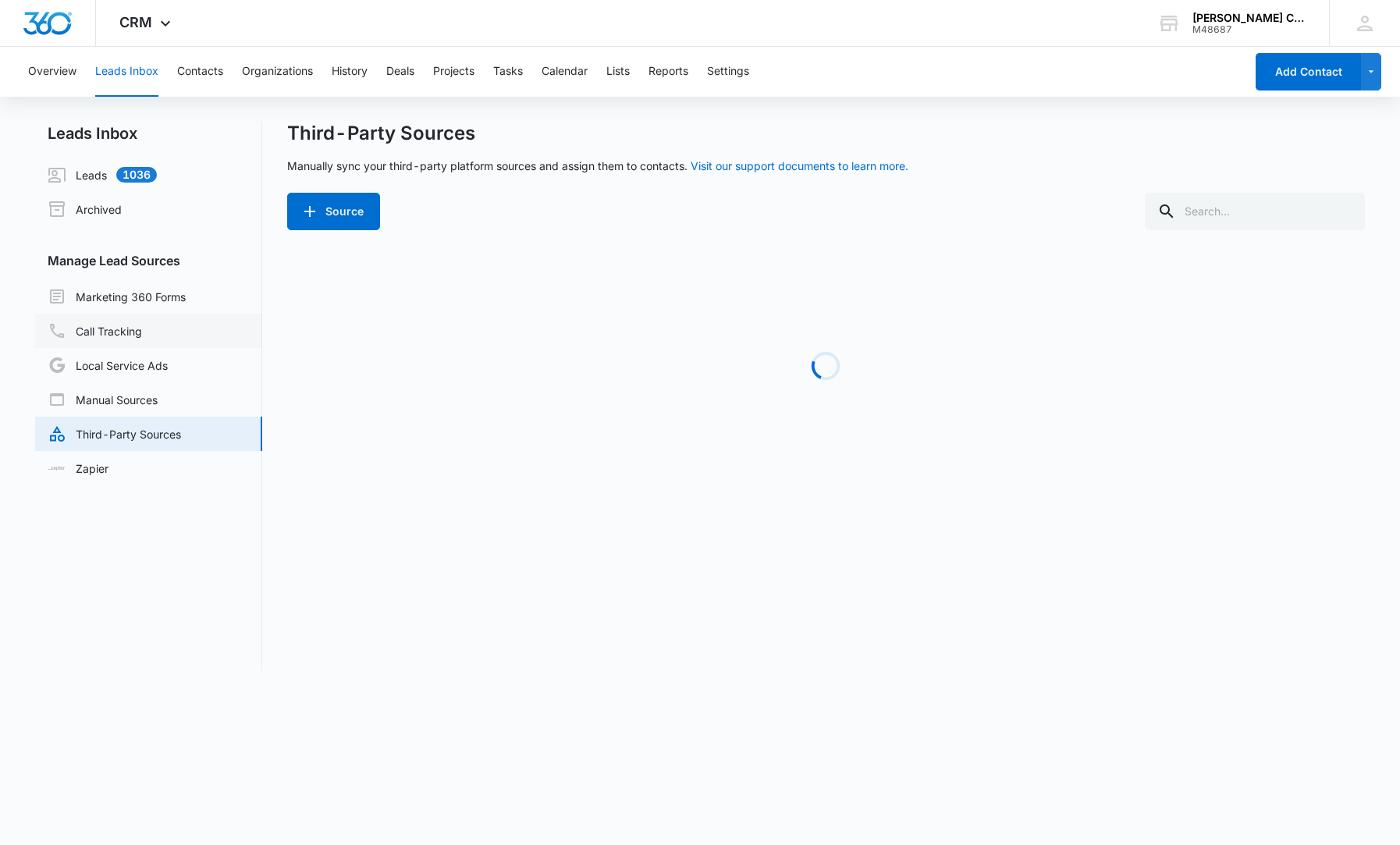
click at [131, 338] on link "Call Tracking" at bounding box center [95, 331] width 94 height 19
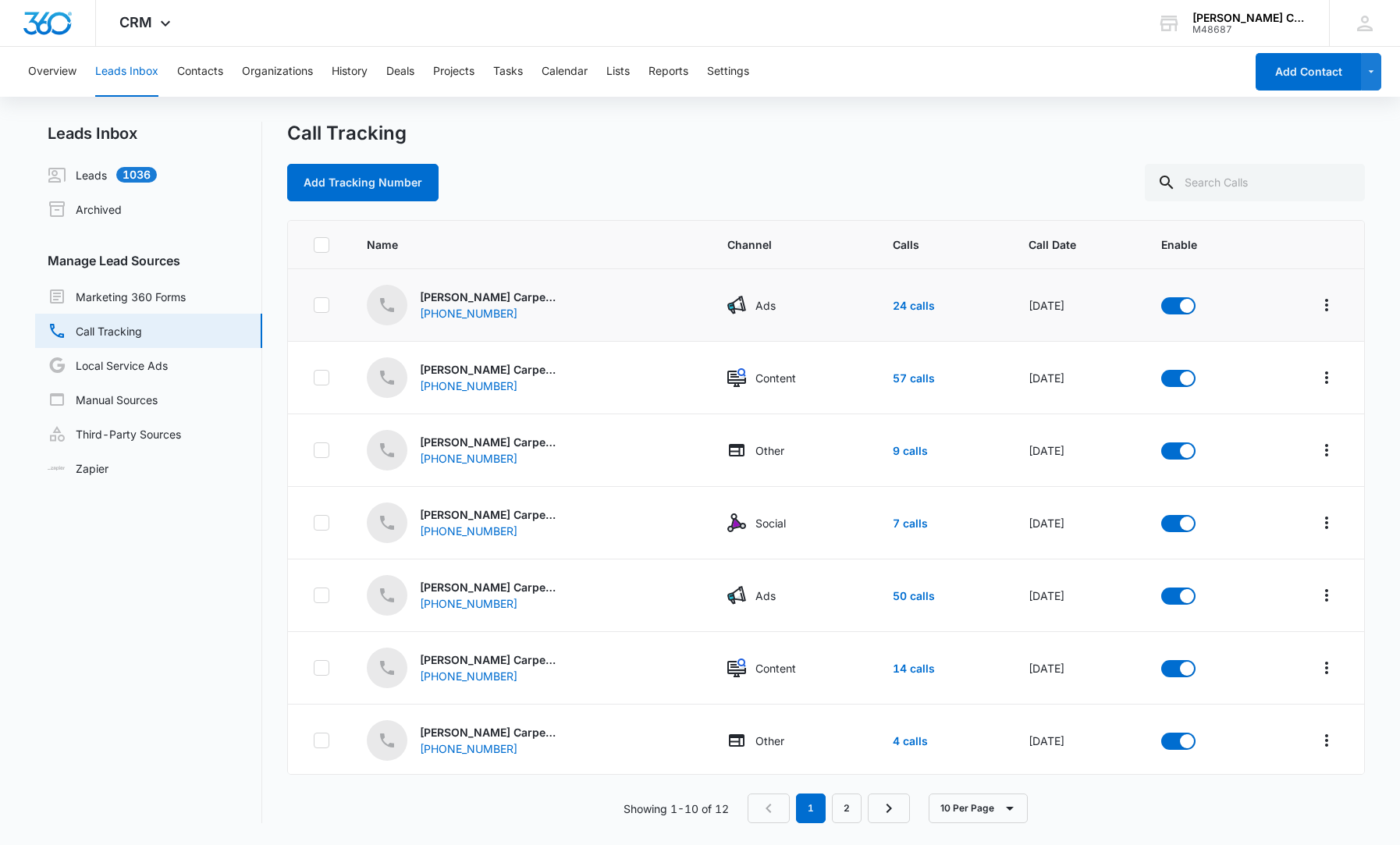
click at [320, 306] on icon at bounding box center [321, 305] width 10 height 7
click at [313, 305] on input "checkbox" at bounding box center [313, 305] width 1 height 1
checkbox input "true"
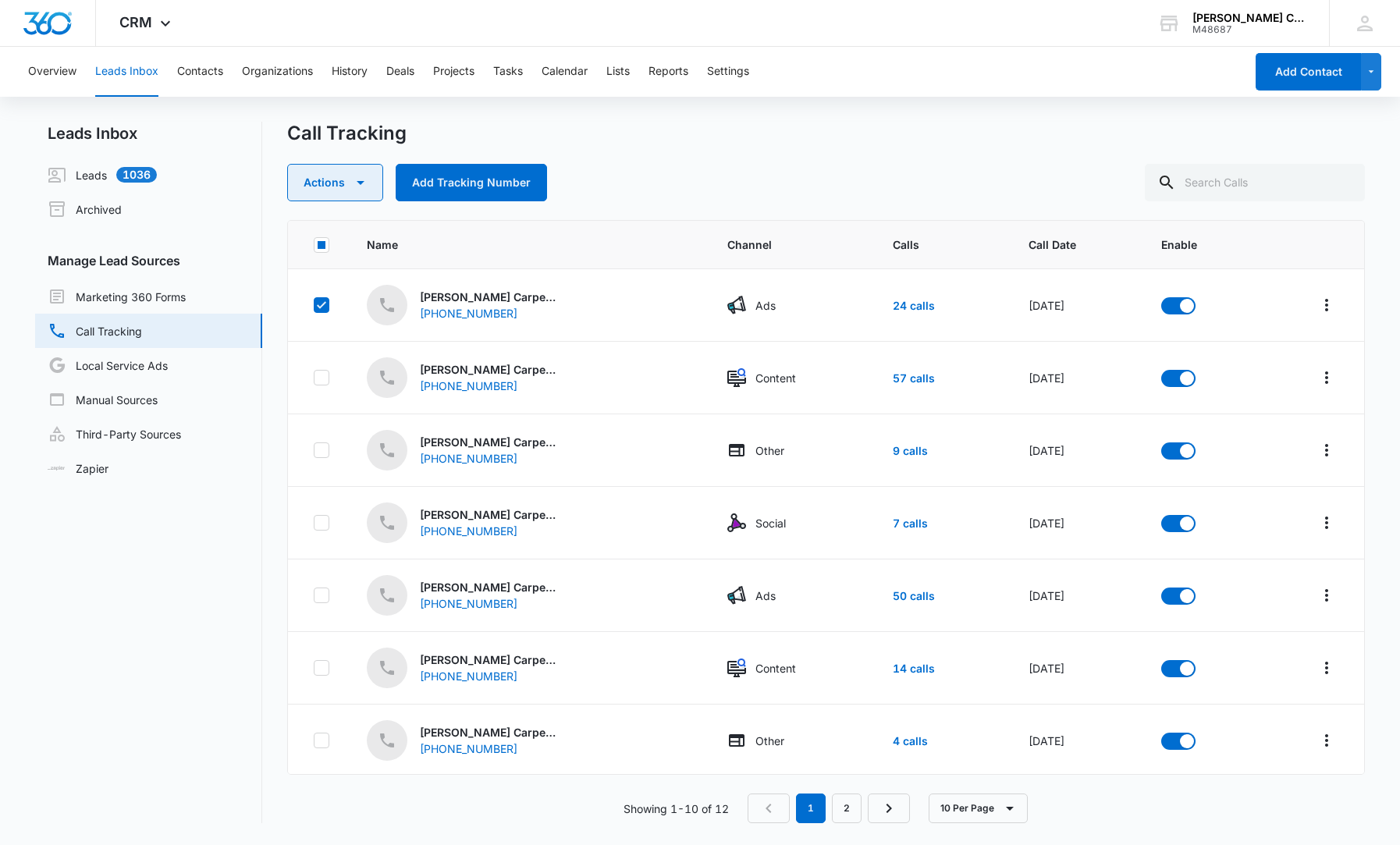
click at [362, 184] on icon "button" at bounding box center [360, 183] width 19 height 19
click at [362, 225] on button "Submission Rules" at bounding box center [360, 232] width 145 height 23
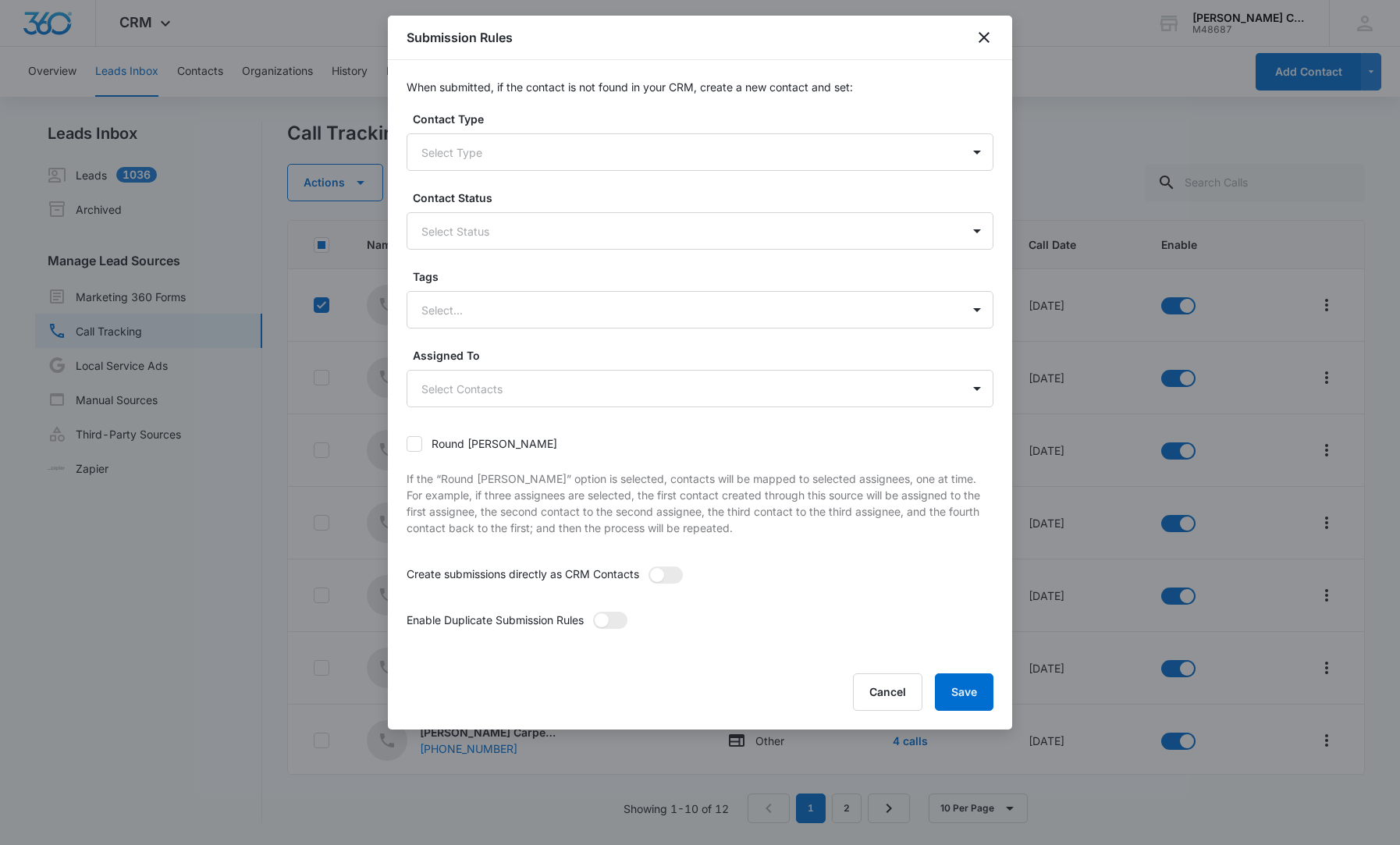
click at [998, 45] on div "Submission Rules" at bounding box center [700, 37] width 624 height 44
click at [989, 44] on icon "close" at bounding box center [985, 37] width 19 height 19
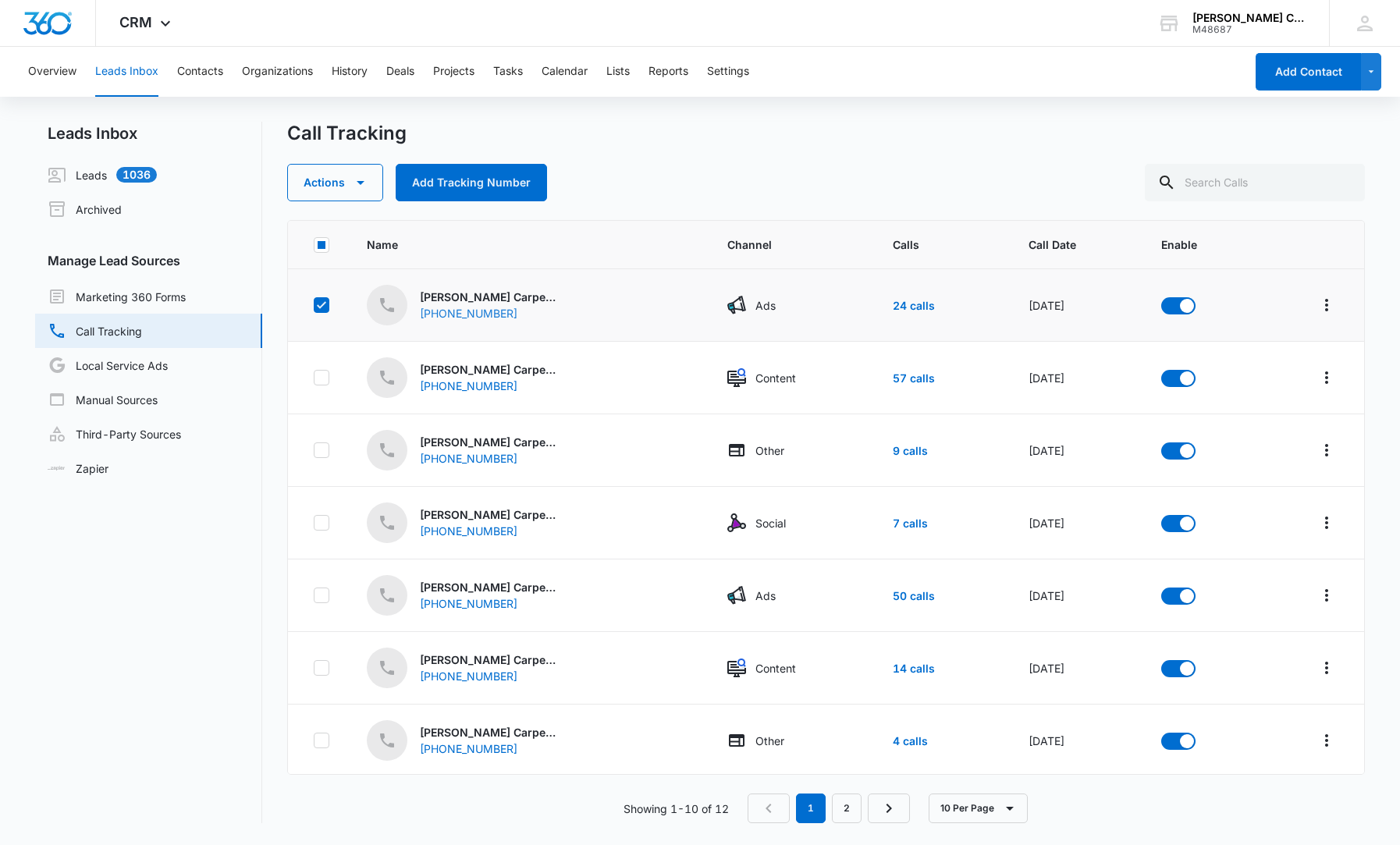
click at [473, 310] on div "[PHONE_NUMBER]" at bounding box center [481, 312] width 125 height 17
click at [1316, 299] on button "Overflow Menu" at bounding box center [1327, 305] width 25 height 25
click at [1277, 215] on div "Call Tracking Actions Add Tracking Number Name Channel Calls Call Date Enable […" at bounding box center [826, 473] width 1078 height 701
click at [138, 298] on link "Marketing 360 Forms" at bounding box center [117, 297] width 138 height 19
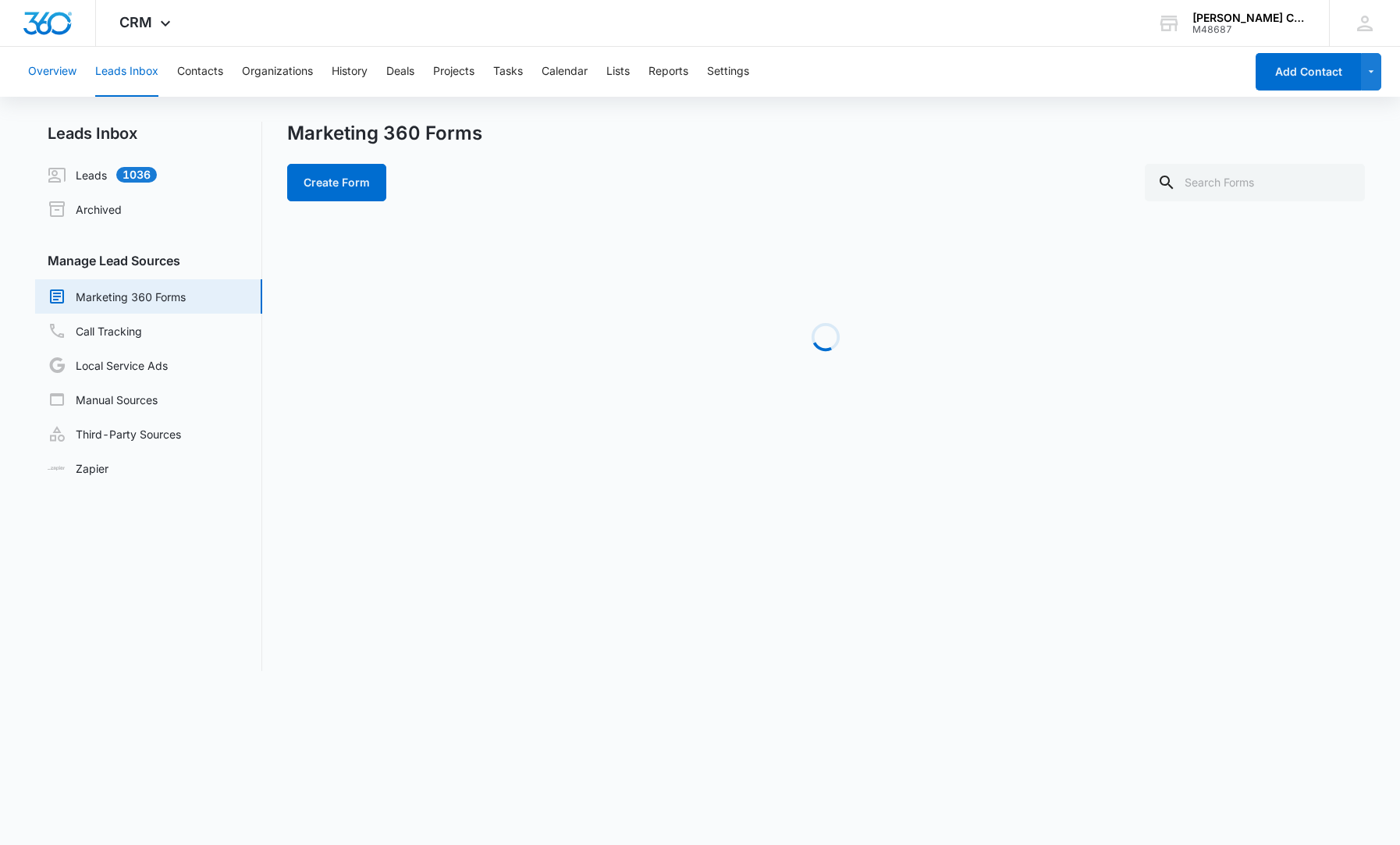
click at [49, 78] on button "Overview" at bounding box center [52, 71] width 49 height 50
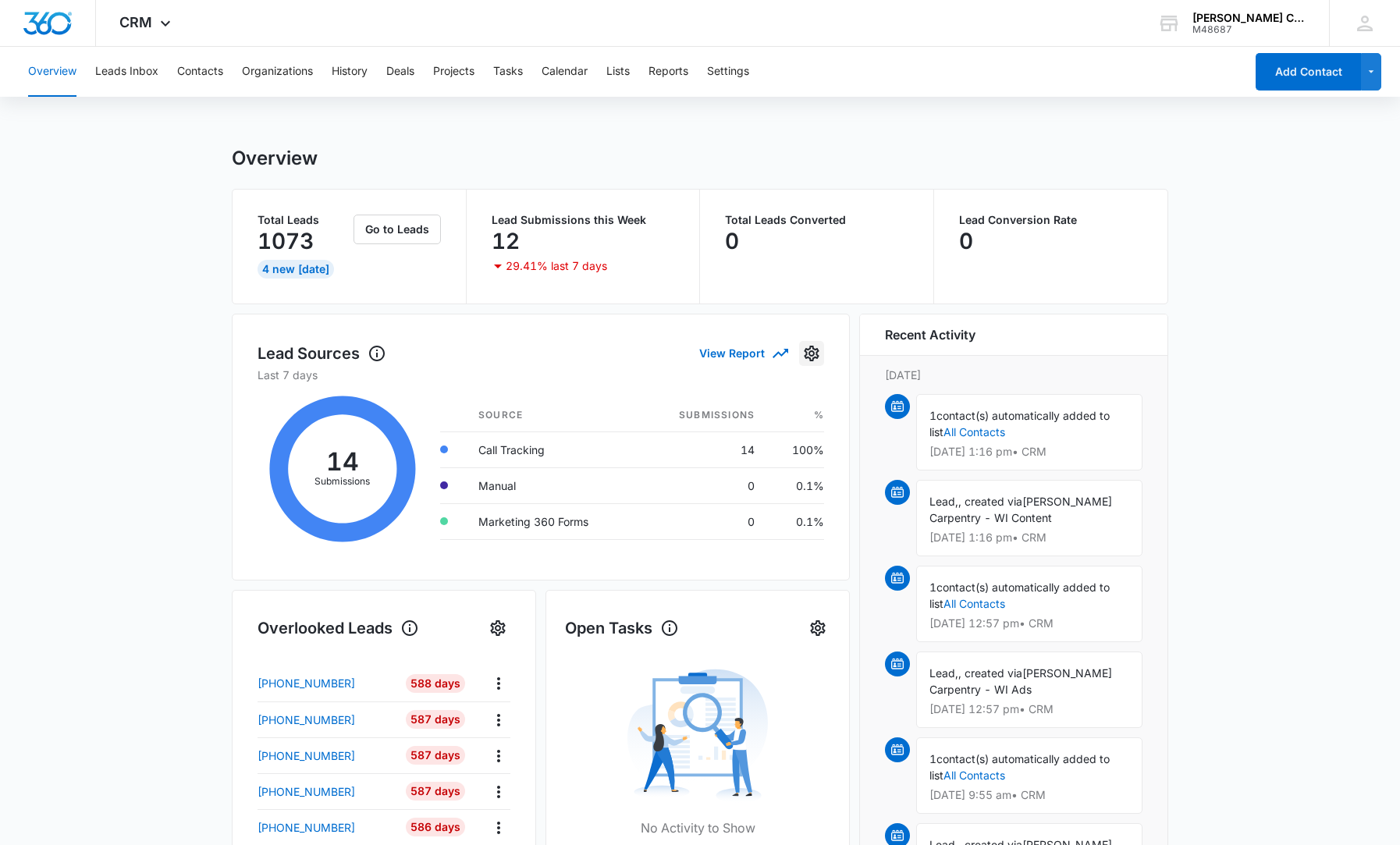
click at [804, 348] on icon "Settings" at bounding box center [811, 353] width 19 height 19
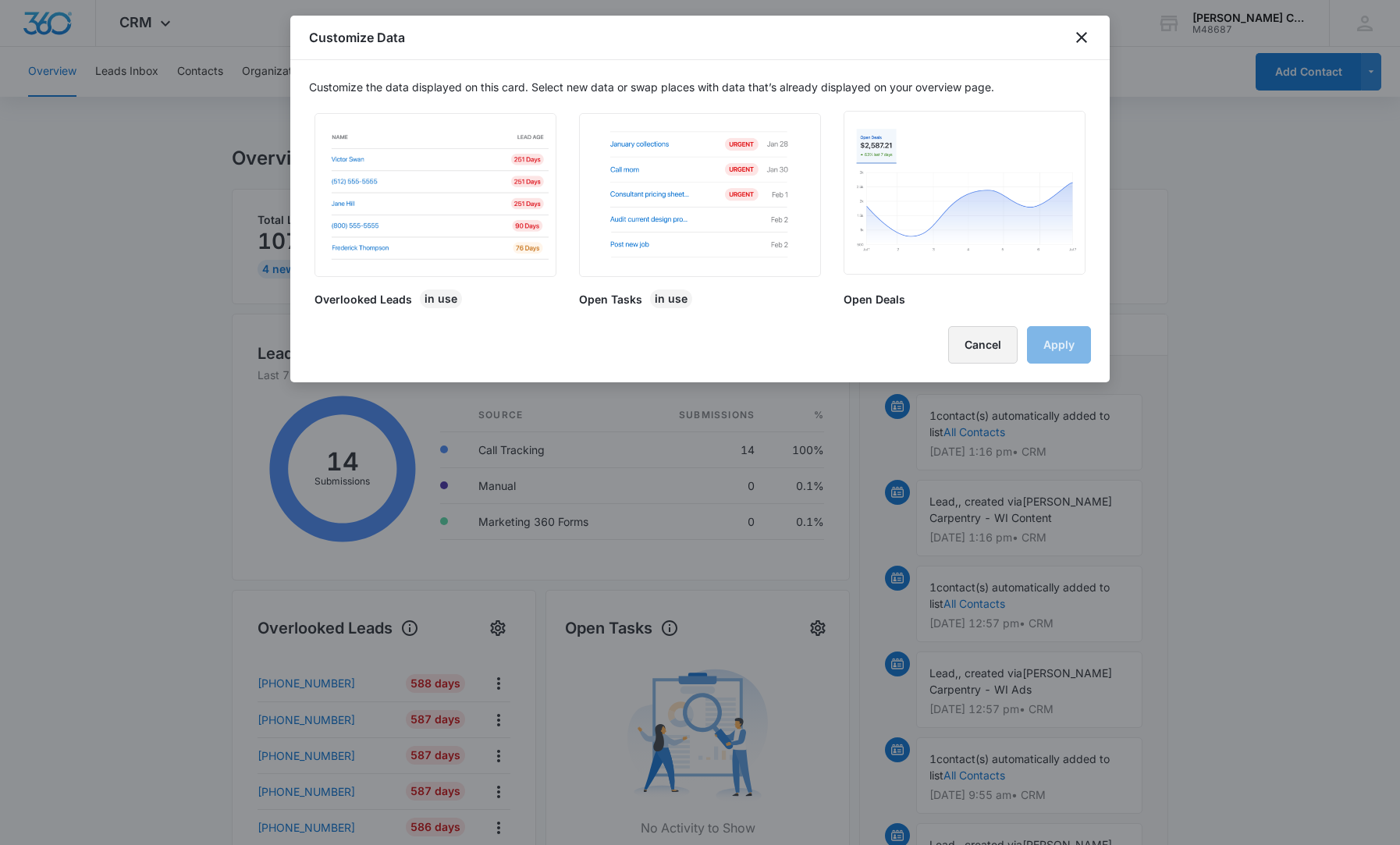
click at [984, 339] on button "Cancel" at bounding box center [983, 345] width 70 height 37
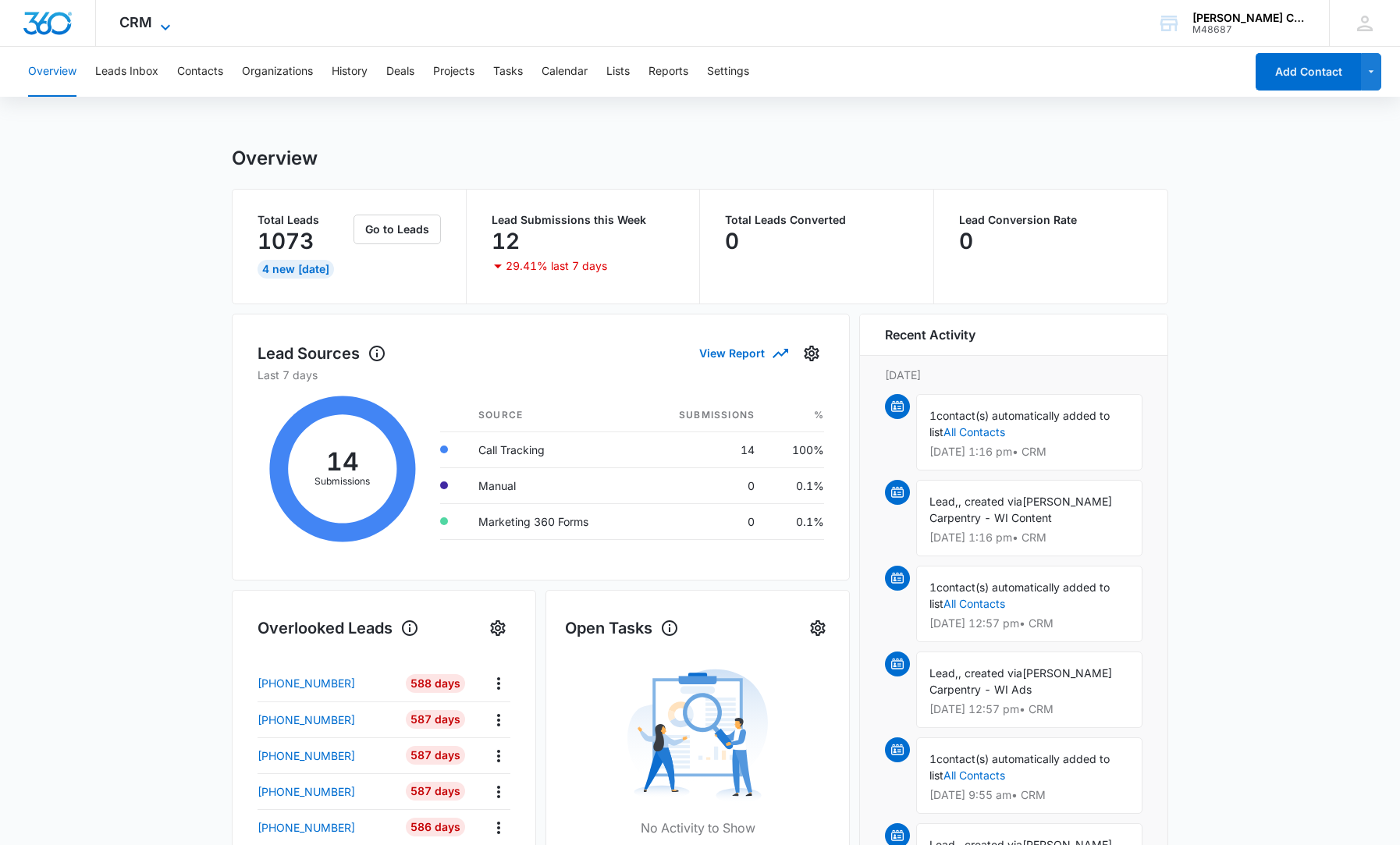
click at [137, 23] on span "CRM" at bounding box center [136, 22] width 33 height 17
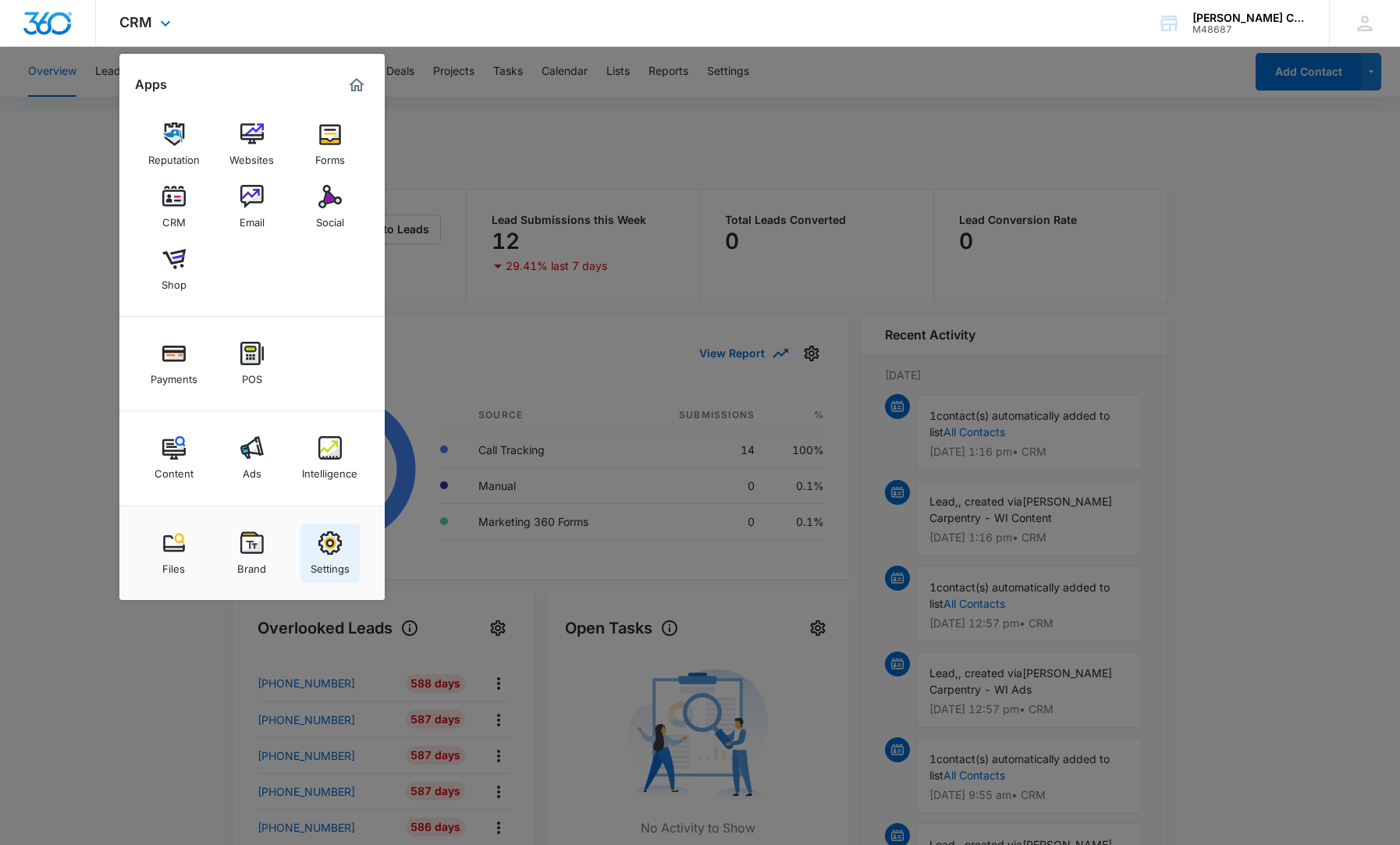
click at [331, 551] on img at bounding box center [330, 542] width 24 height 23
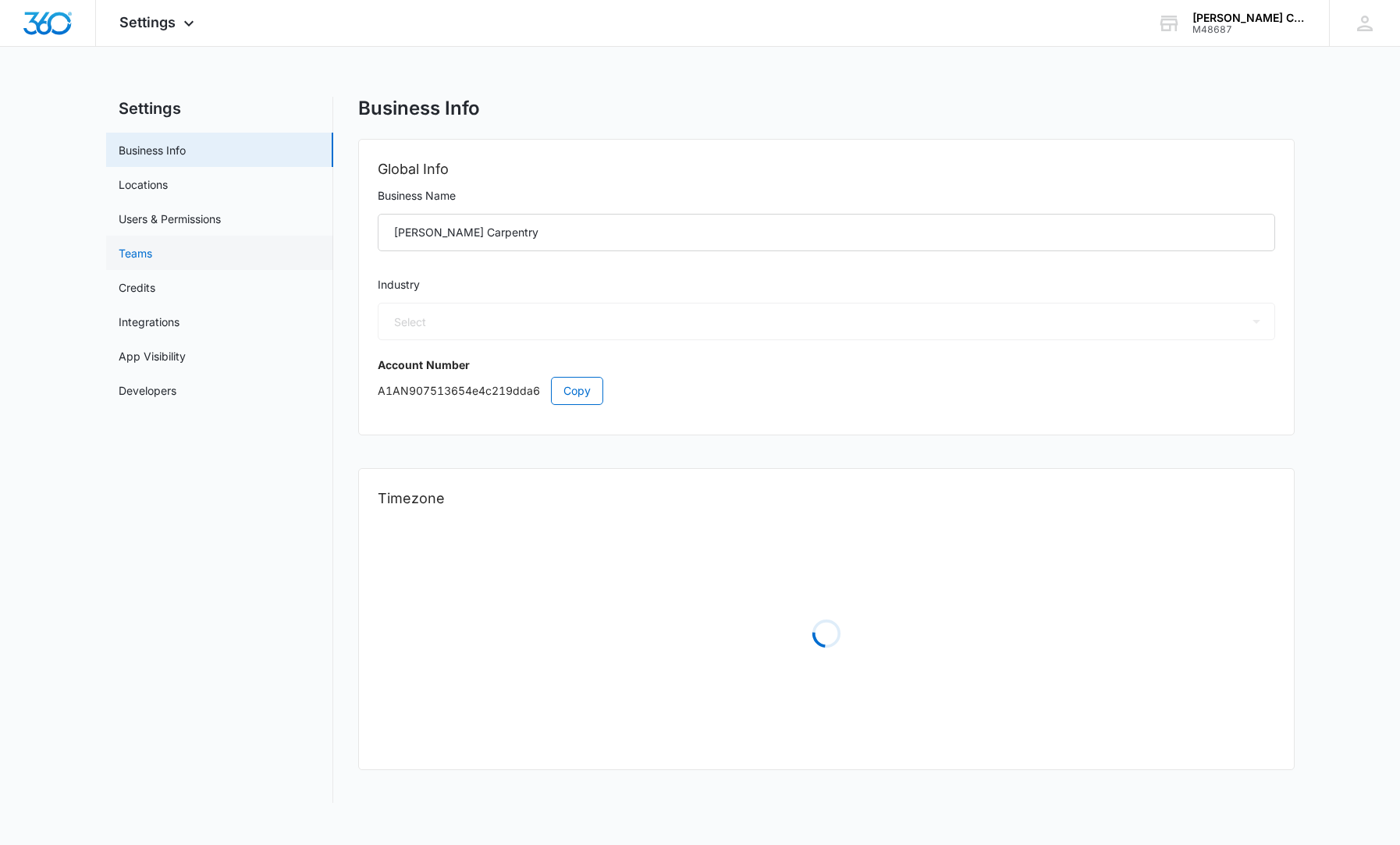
select select "6"
select select "US"
select select "America/[GEOGRAPHIC_DATA]"
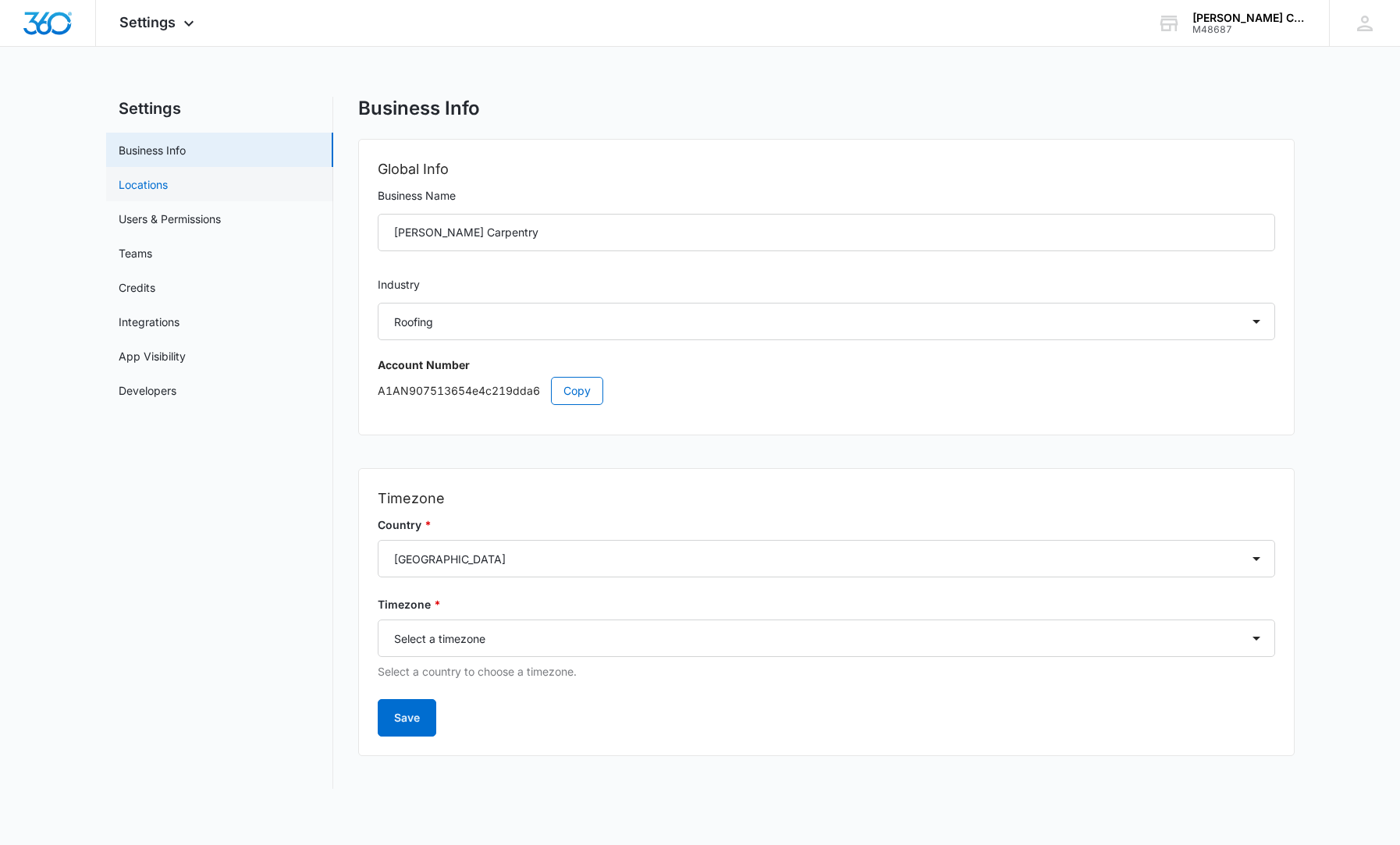
click at [168, 192] on link "Locations" at bounding box center [143, 184] width 49 height 17
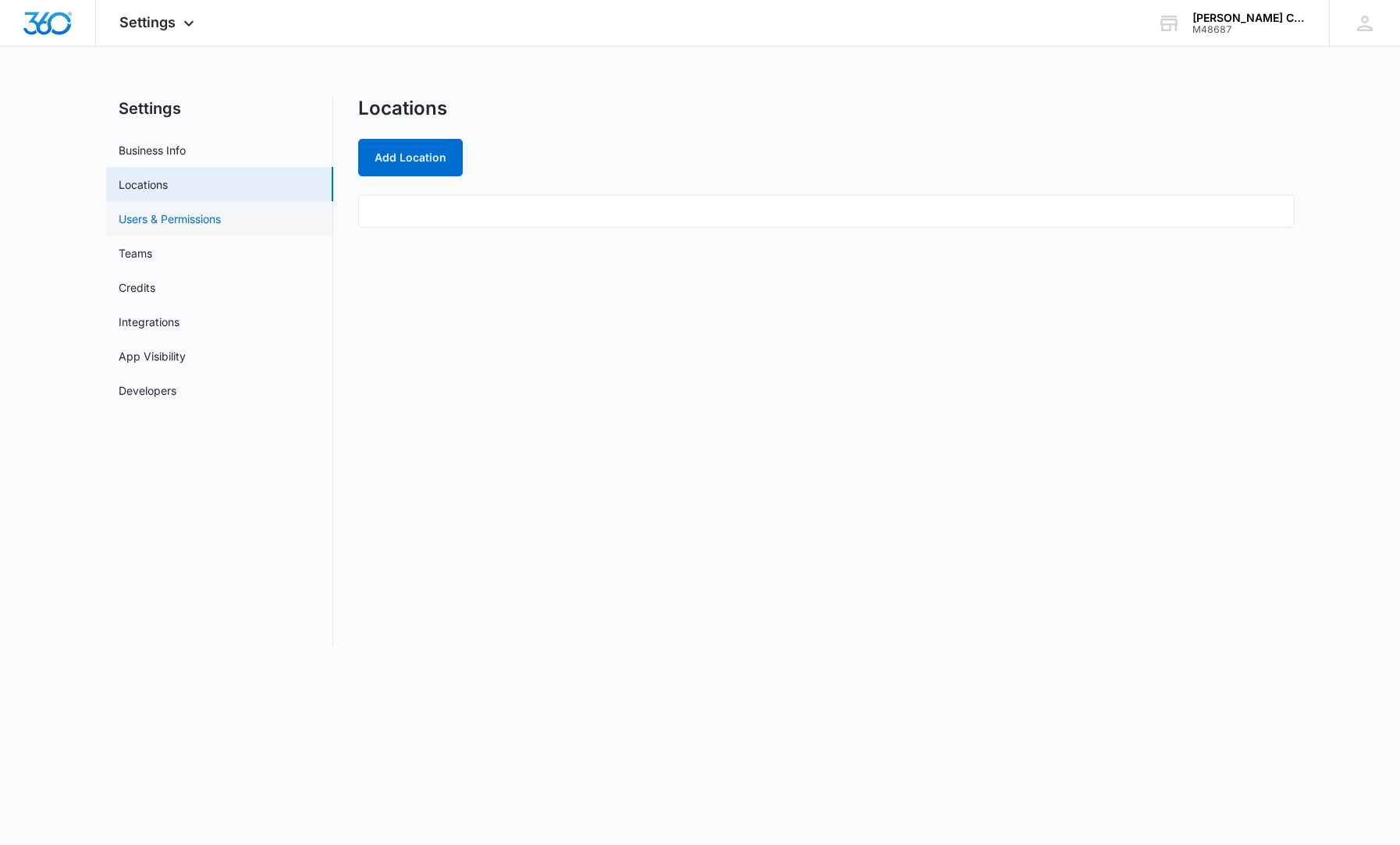
click at [206, 222] on link "Users & Permissions" at bounding box center [169, 218] width 102 height 17
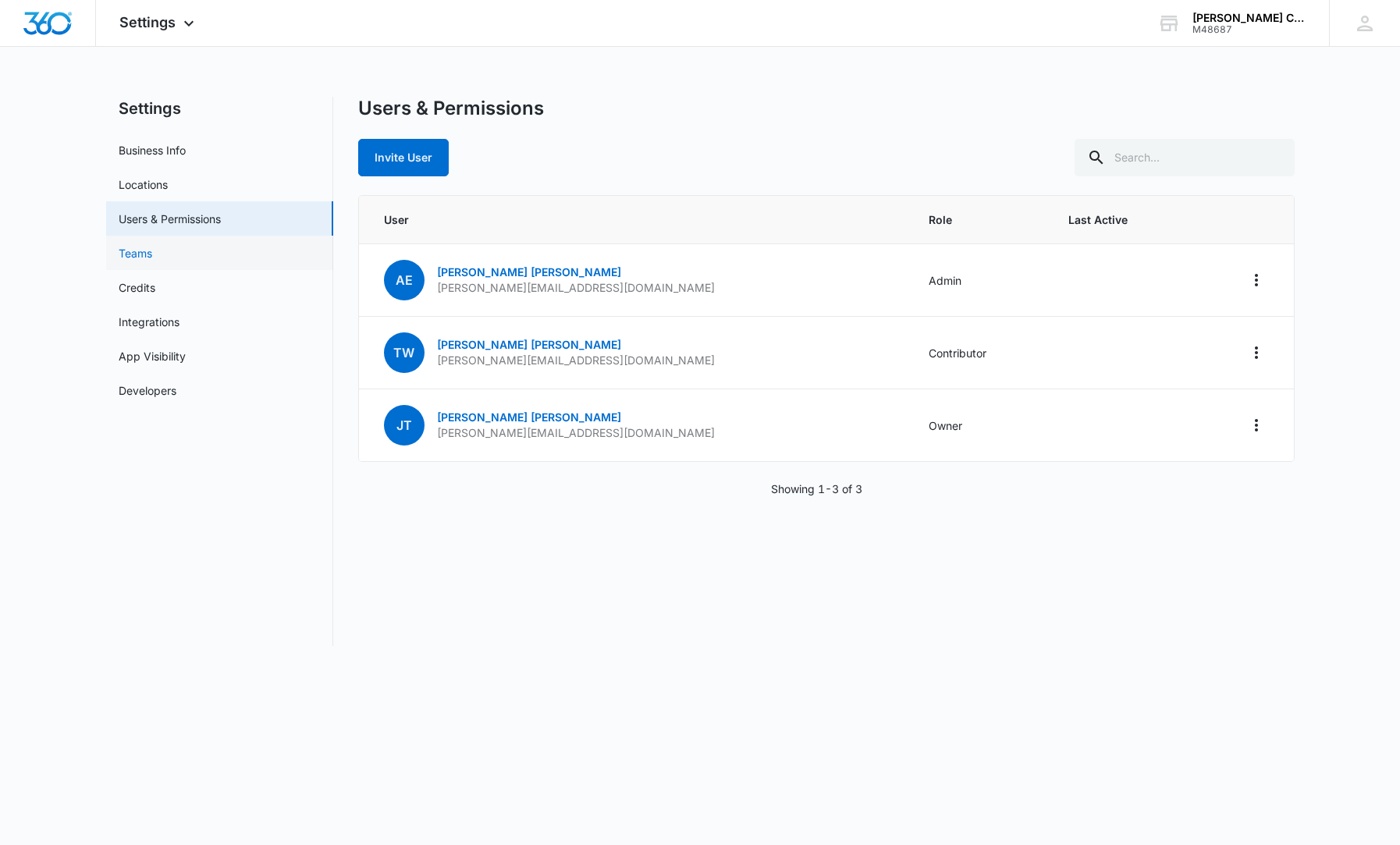
click at [152, 245] on link "Teams" at bounding box center [135, 252] width 34 height 17
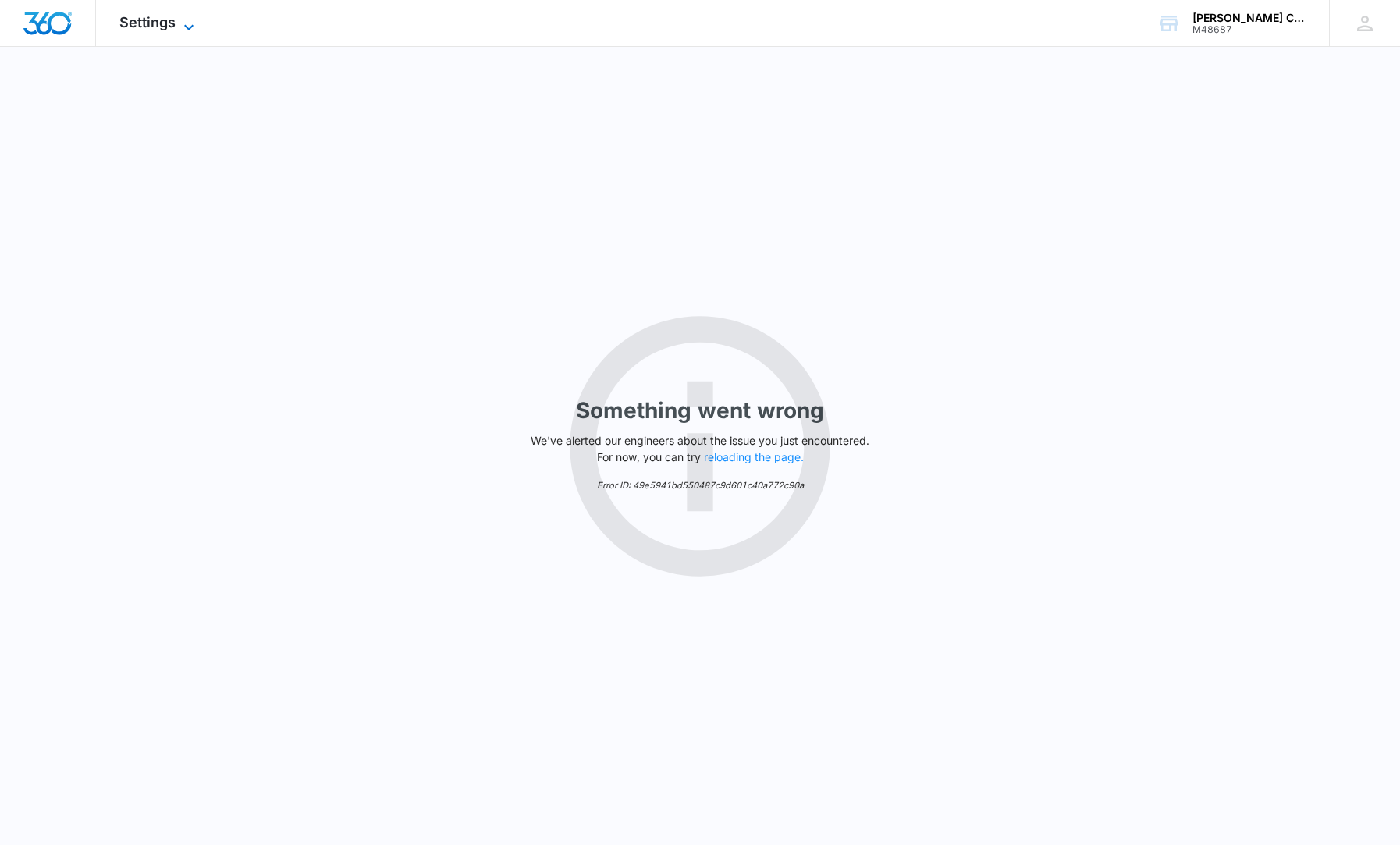
click at [154, 26] on span "Settings" at bounding box center [147, 22] width 57 height 17
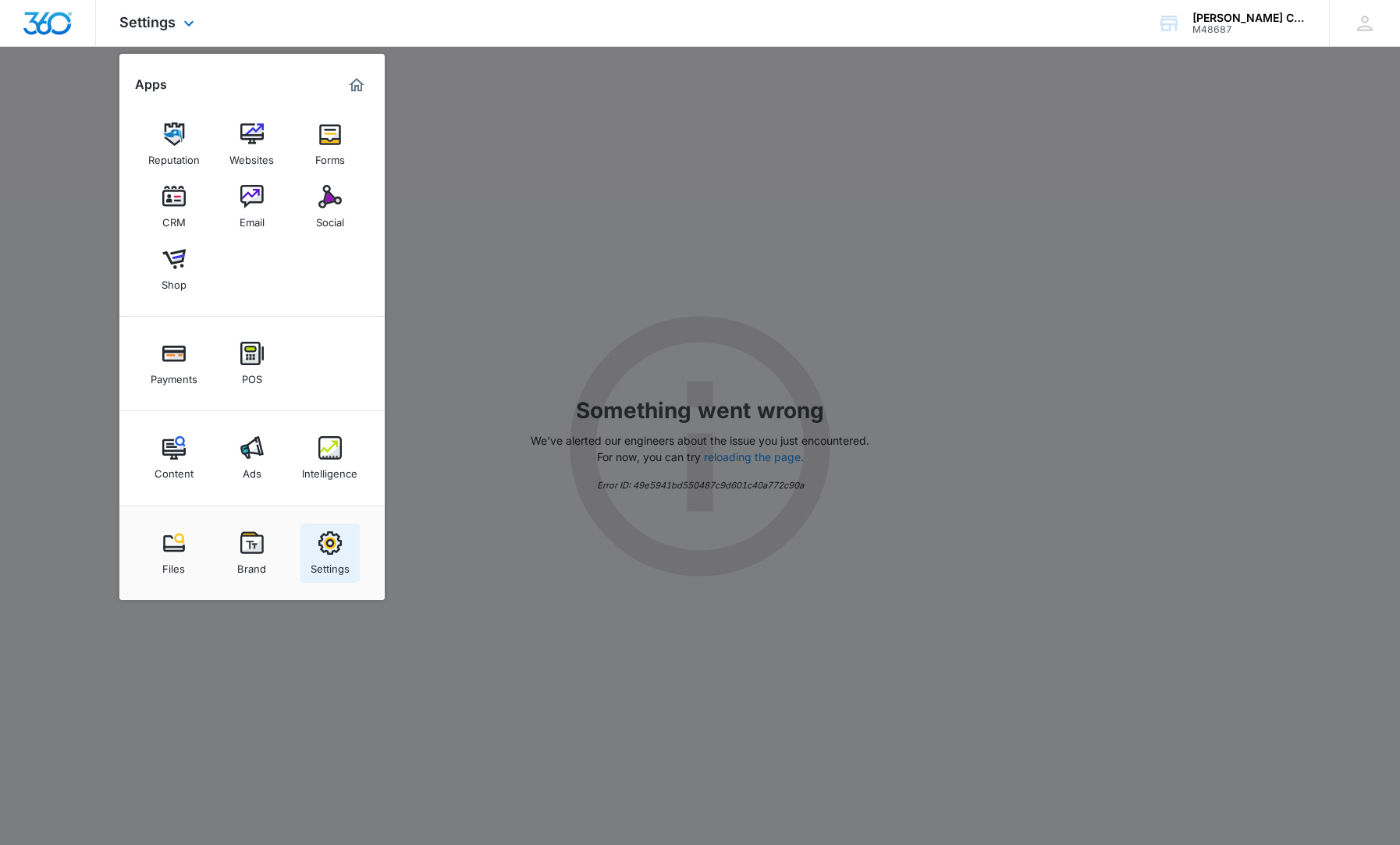
click at [334, 538] on img at bounding box center [330, 542] width 24 height 23
select select "6"
select select "US"
select select "America/[GEOGRAPHIC_DATA]"
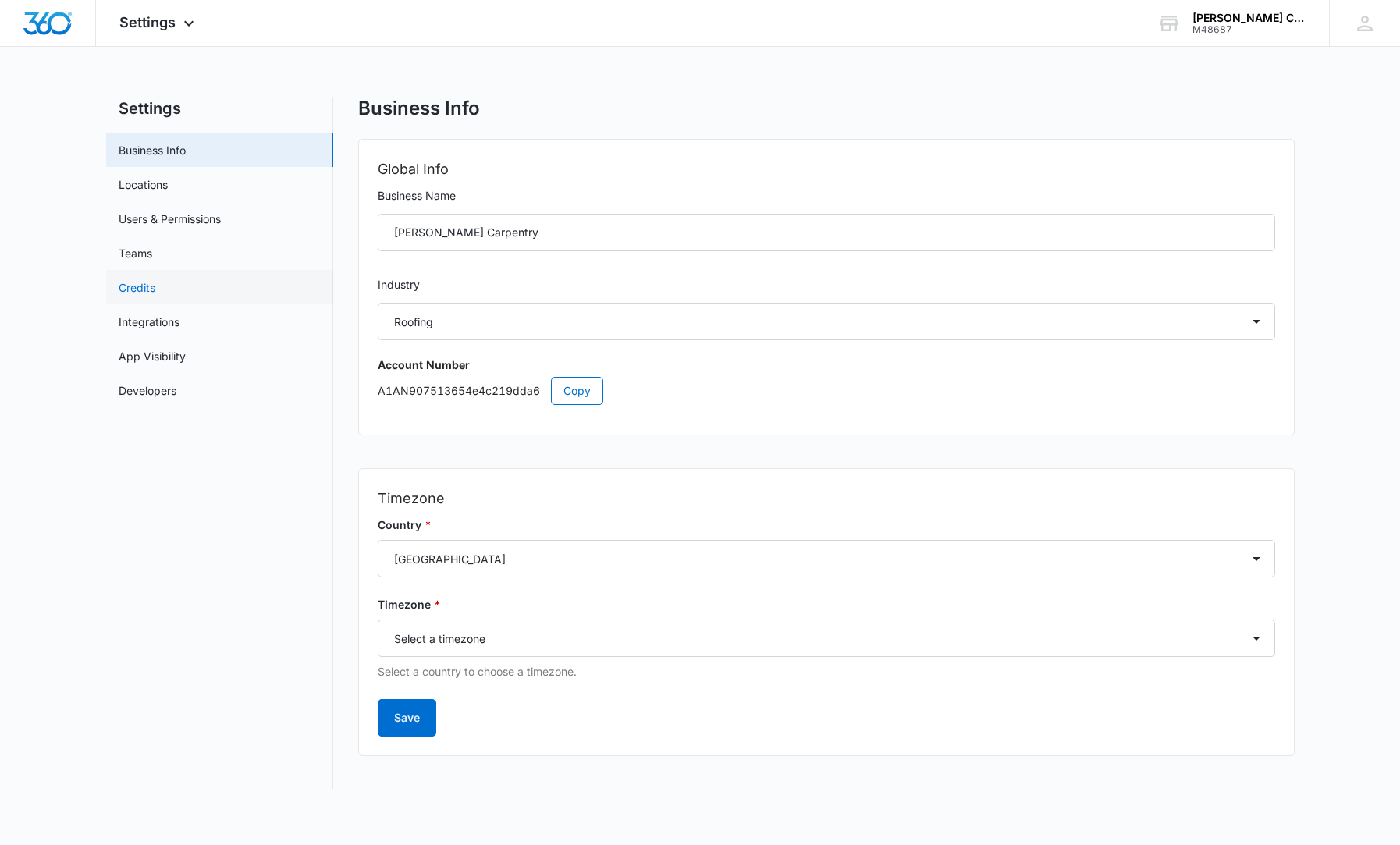
click at [150, 285] on link "Credits" at bounding box center [137, 287] width 37 height 17
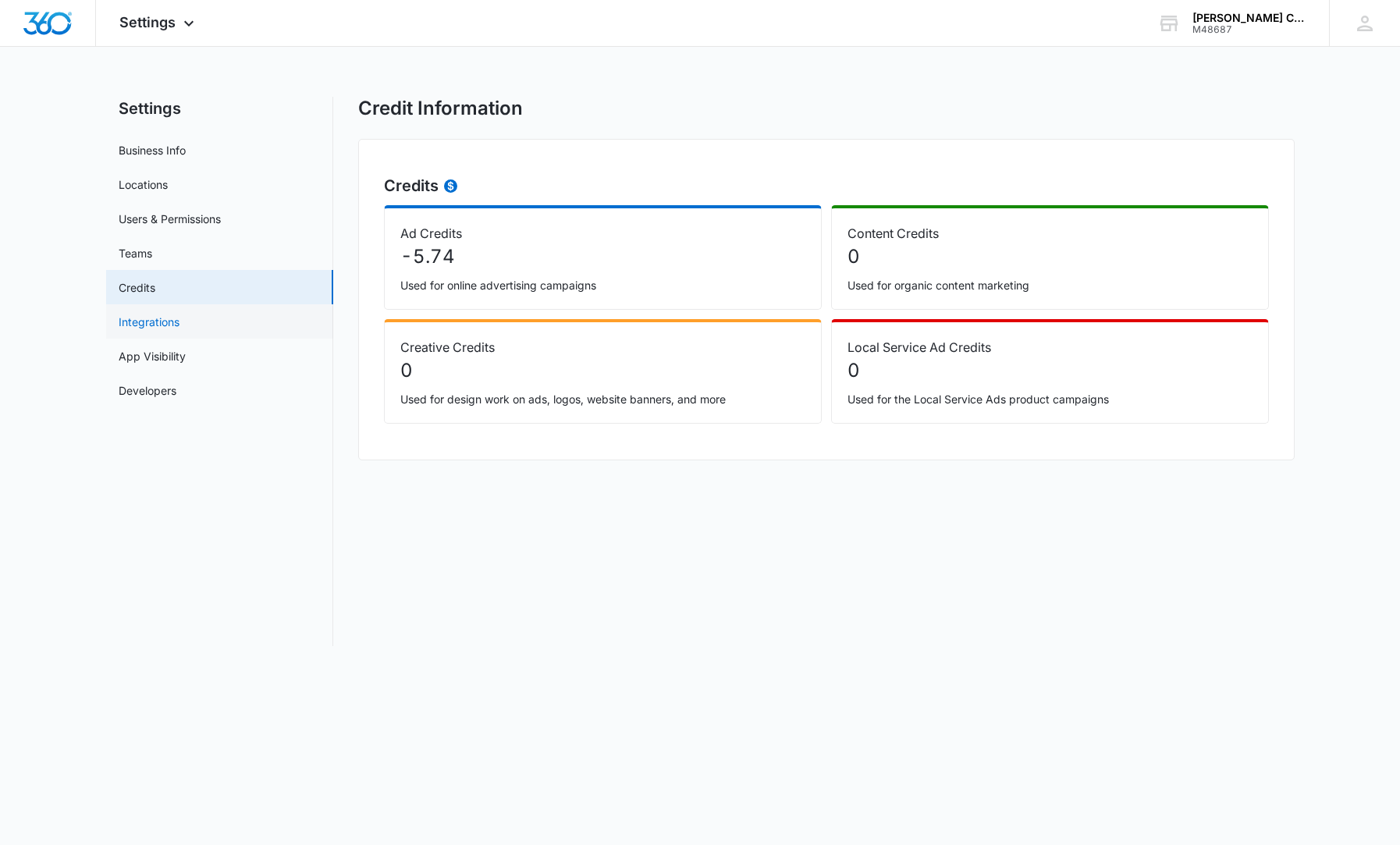
click at [179, 325] on link "Integrations" at bounding box center [149, 321] width 61 height 17
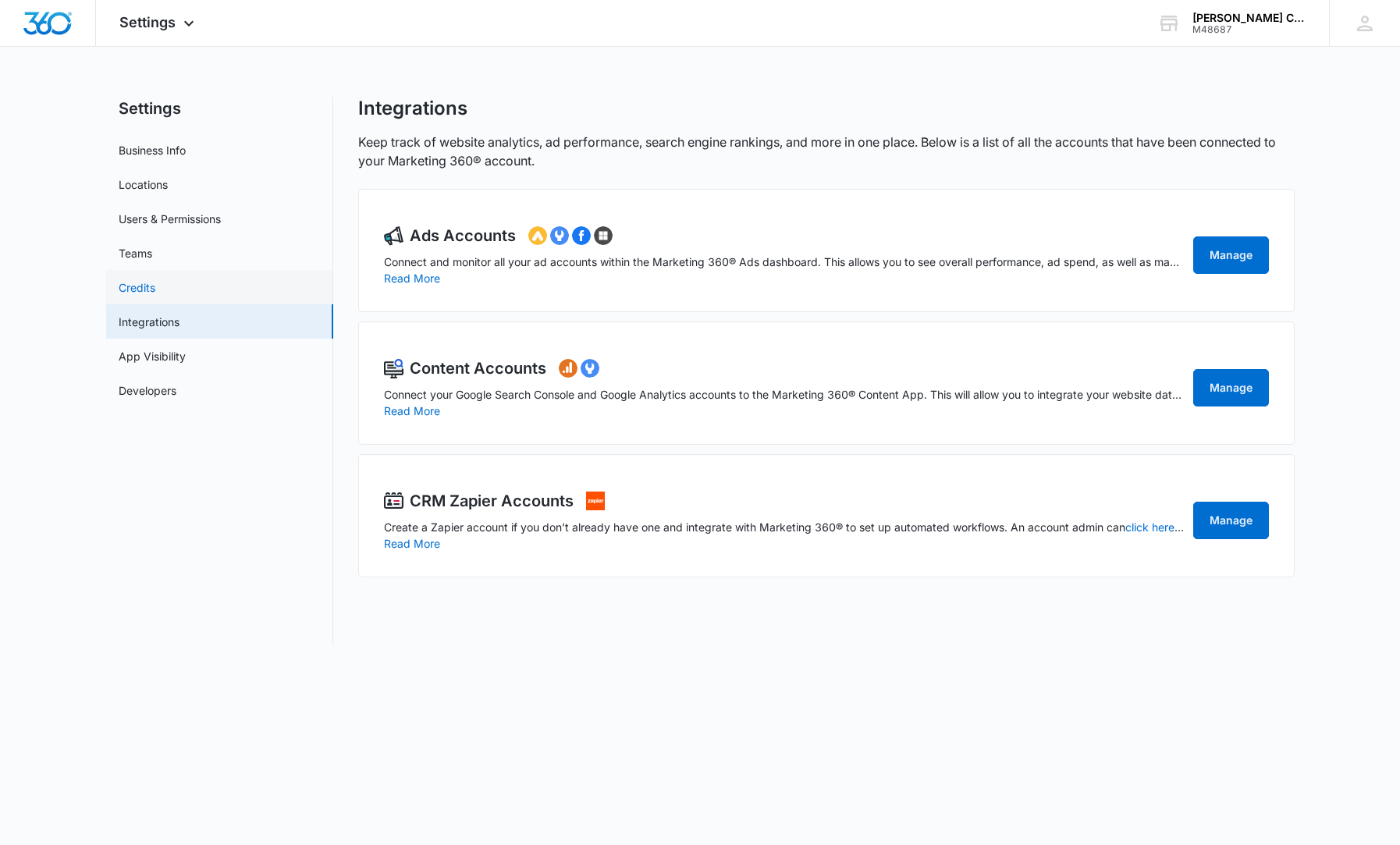
click at [155, 279] on link "Credits" at bounding box center [137, 287] width 37 height 17
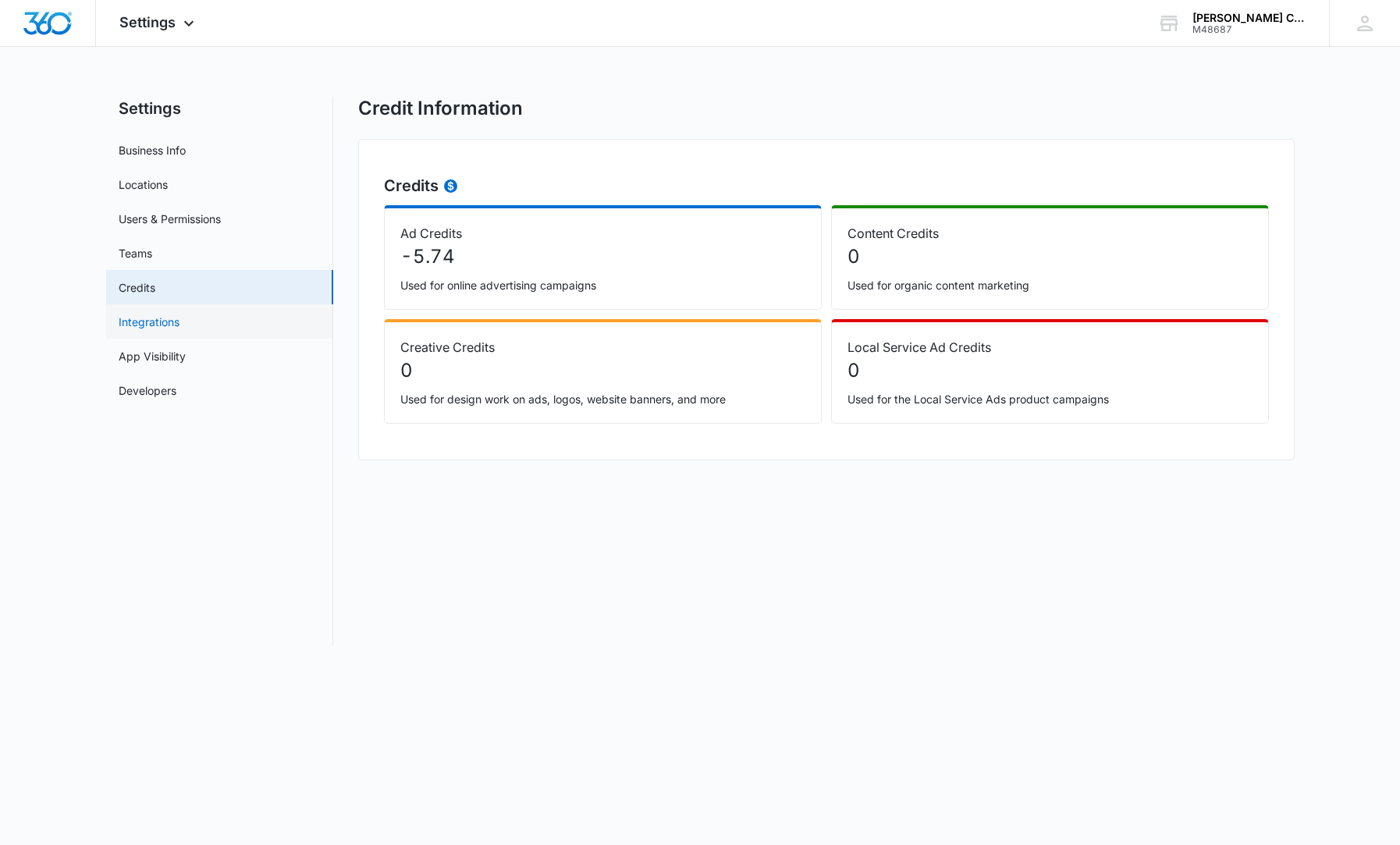
click at [179, 320] on link "Integrations" at bounding box center [149, 321] width 61 height 17
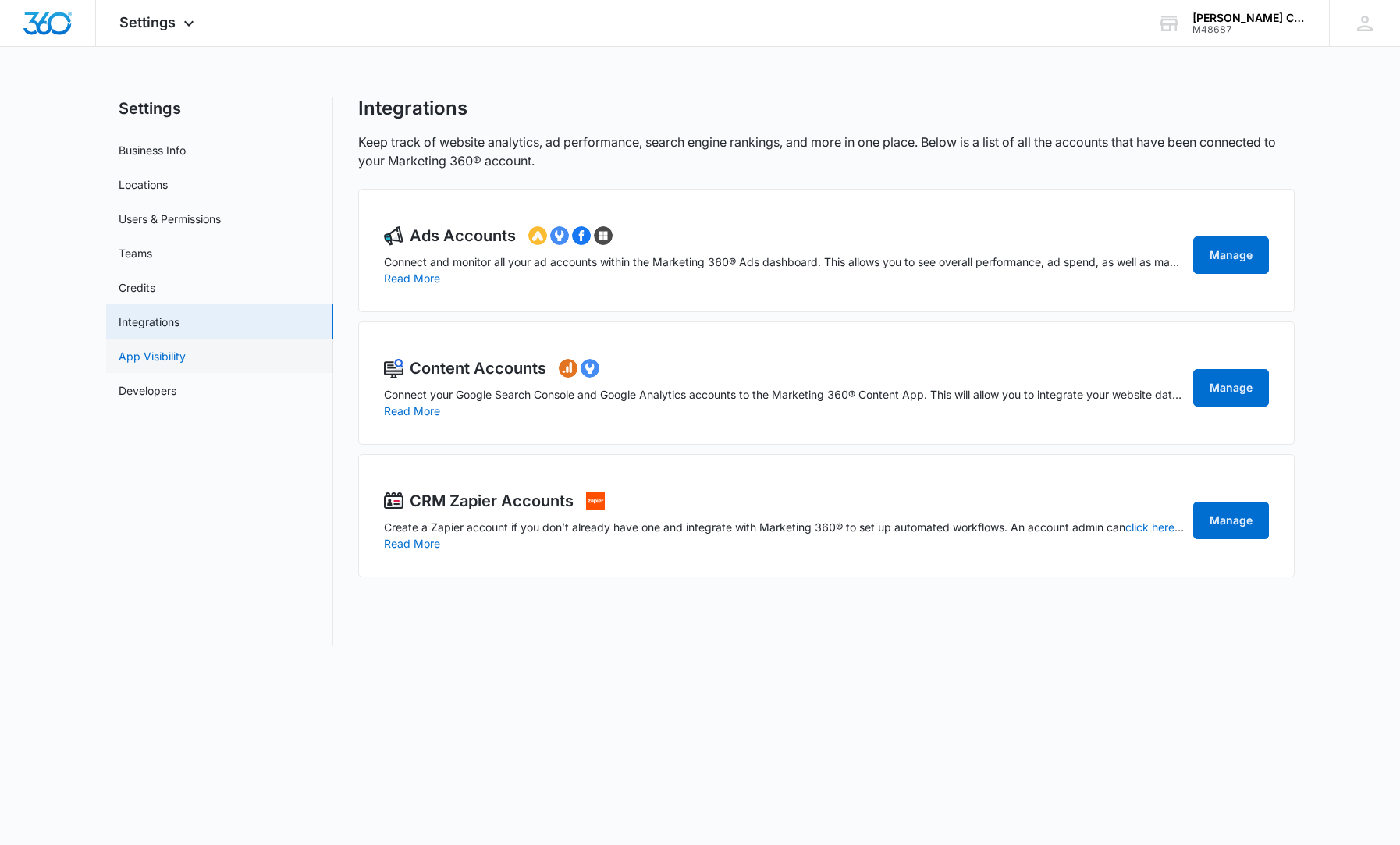
click at [185, 353] on link "App Visibility" at bounding box center [151, 356] width 67 height 17
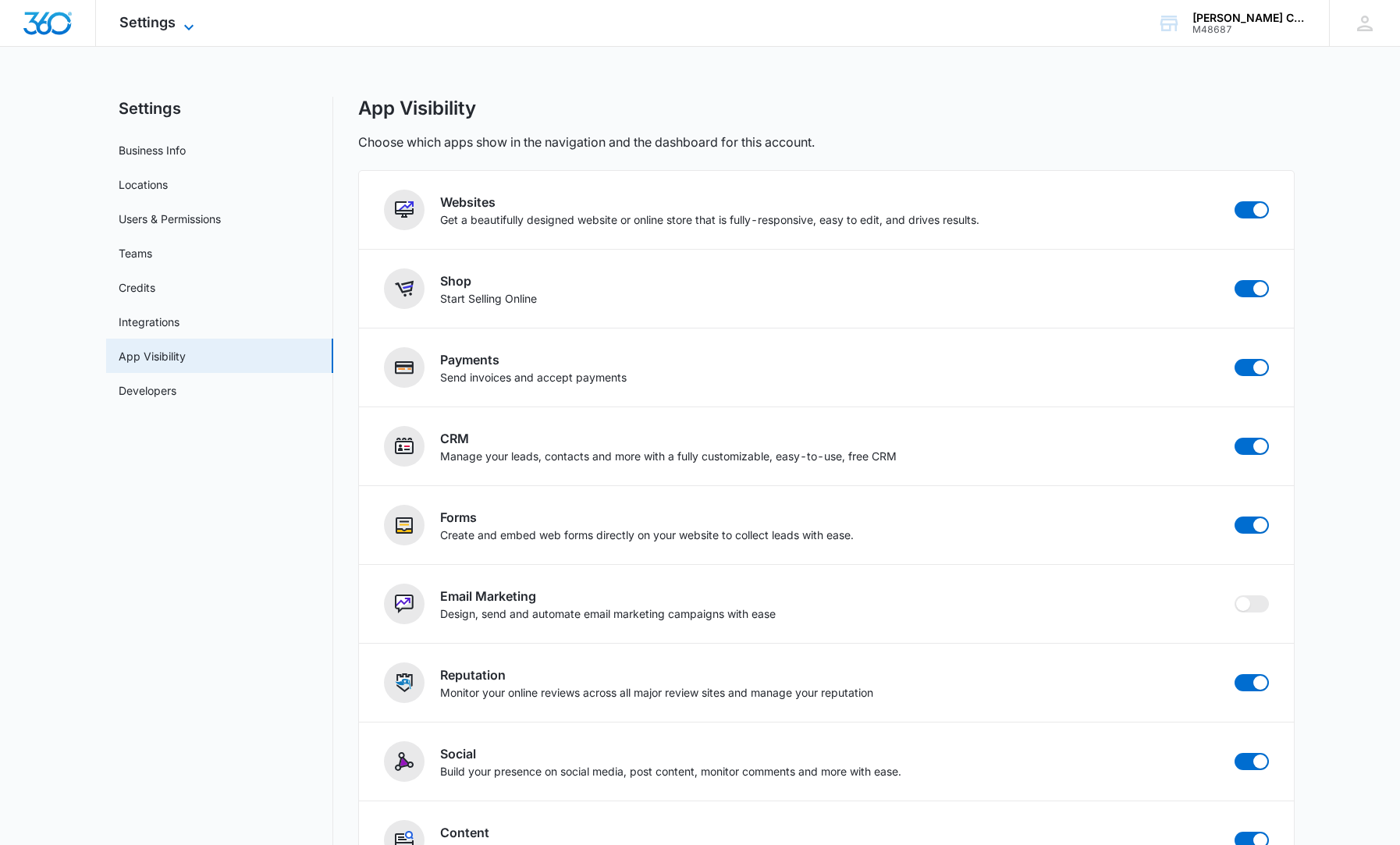
click at [157, 18] on span "Settings" at bounding box center [147, 22] width 57 height 17
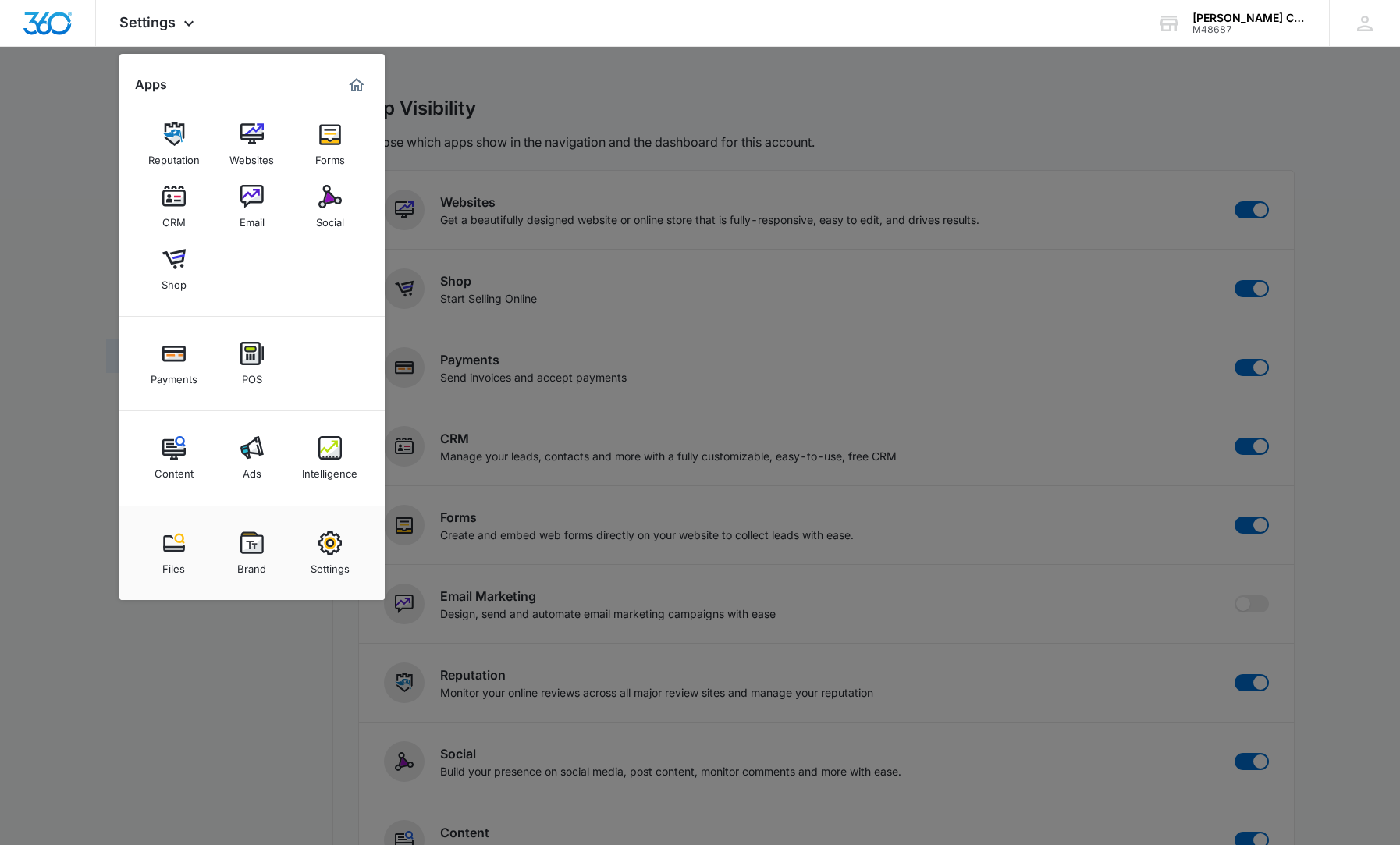
click at [343, 684] on div at bounding box center [700, 422] width 1400 height 845
